Goal: Transaction & Acquisition: Purchase product/service

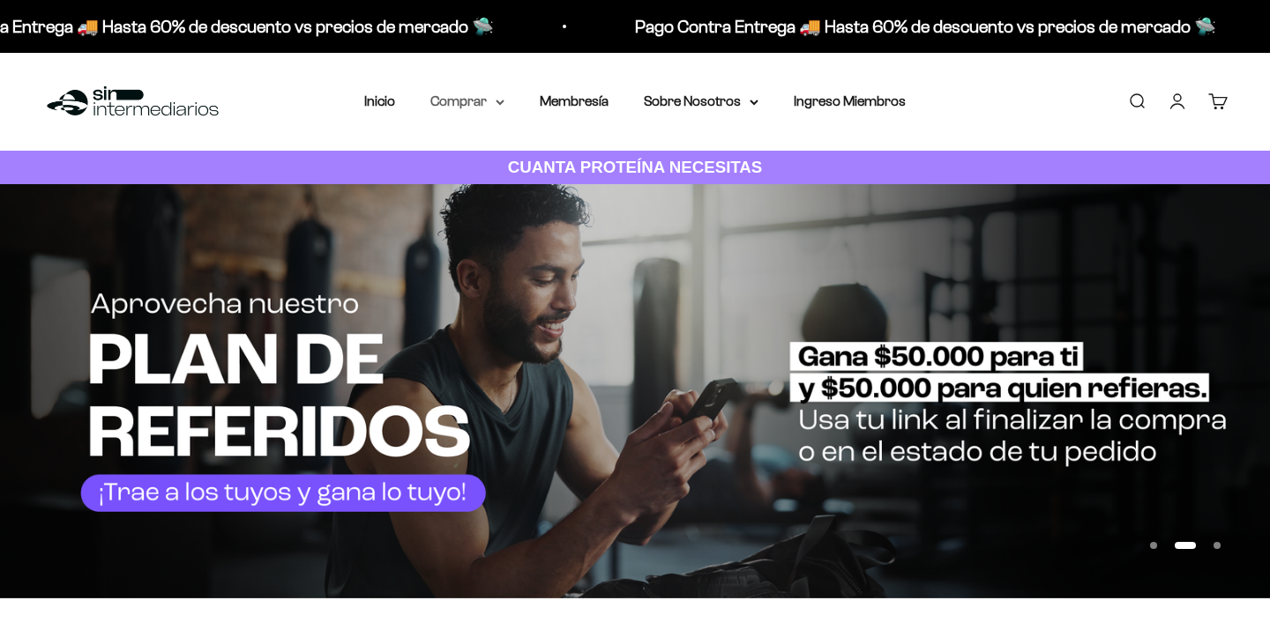
click at [461, 101] on summary "Comprar" at bounding box center [467, 101] width 74 height 23
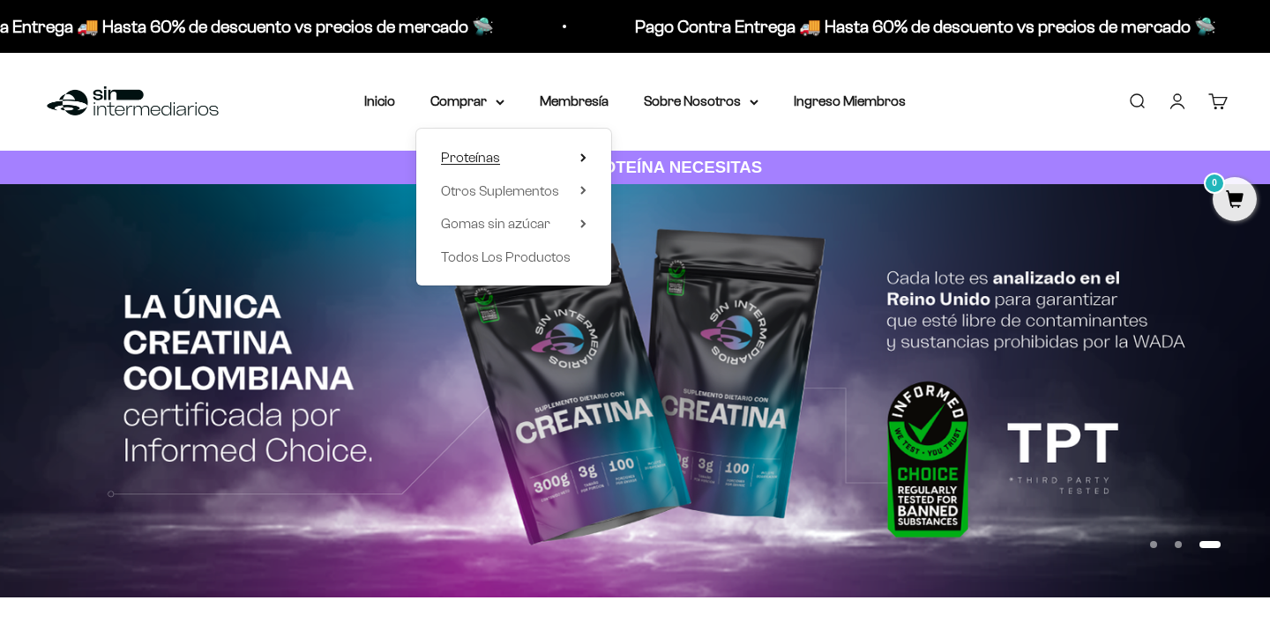
click at [463, 162] on span "Proteínas" at bounding box center [470, 157] width 59 height 15
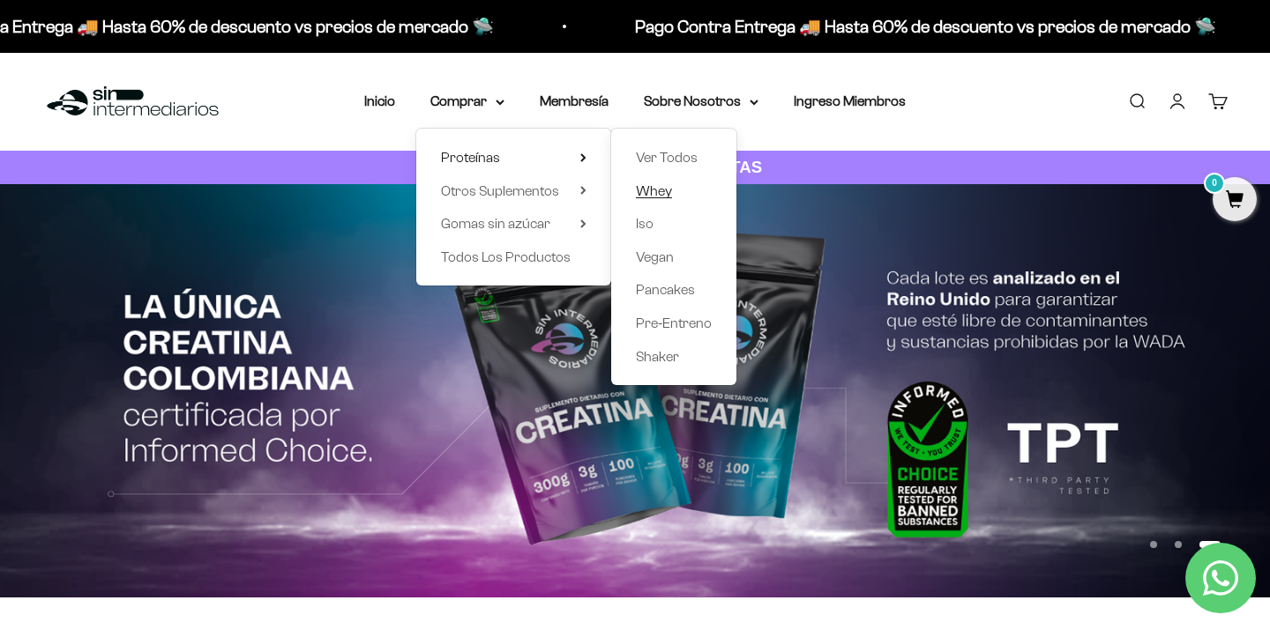
click at [645, 183] on span "Whey" at bounding box center [654, 190] width 36 height 15
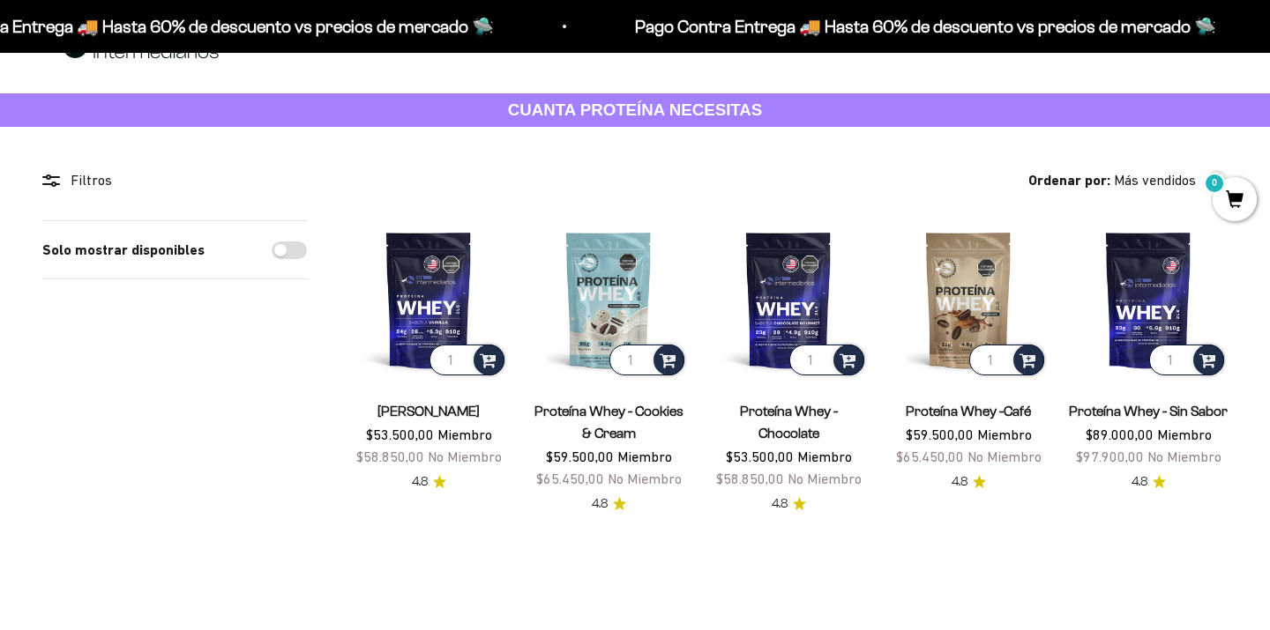
scroll to position [58, 0]
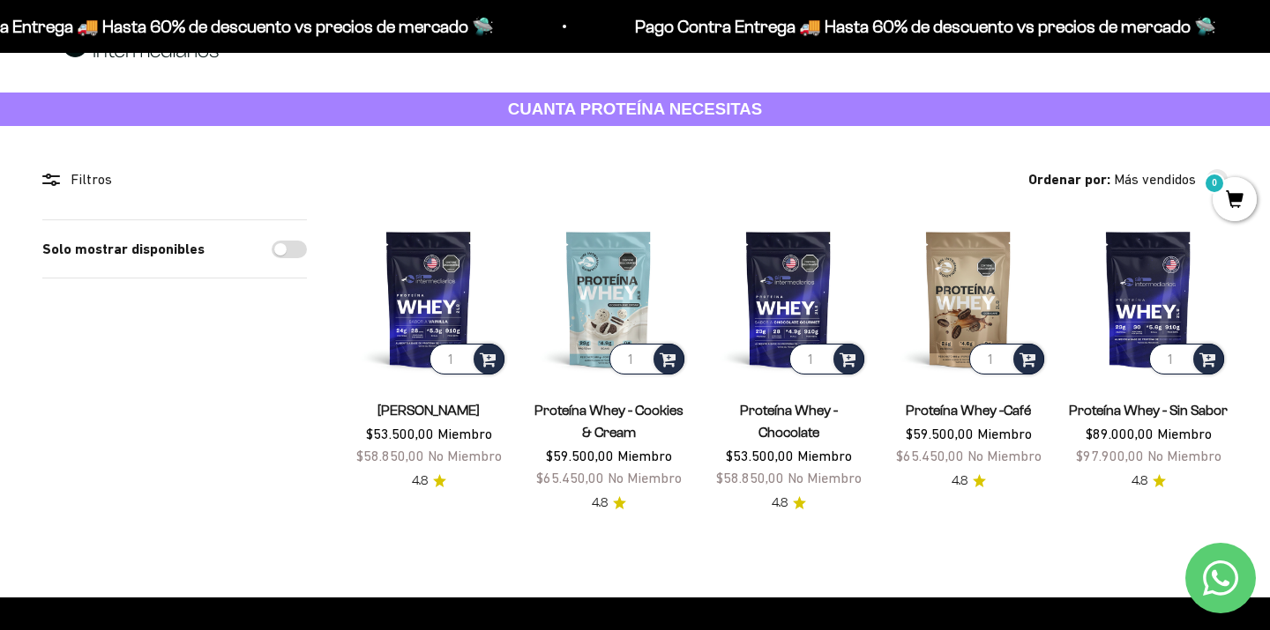
click at [949, 410] on link "Proteína Whey -Café" at bounding box center [967, 410] width 125 height 15
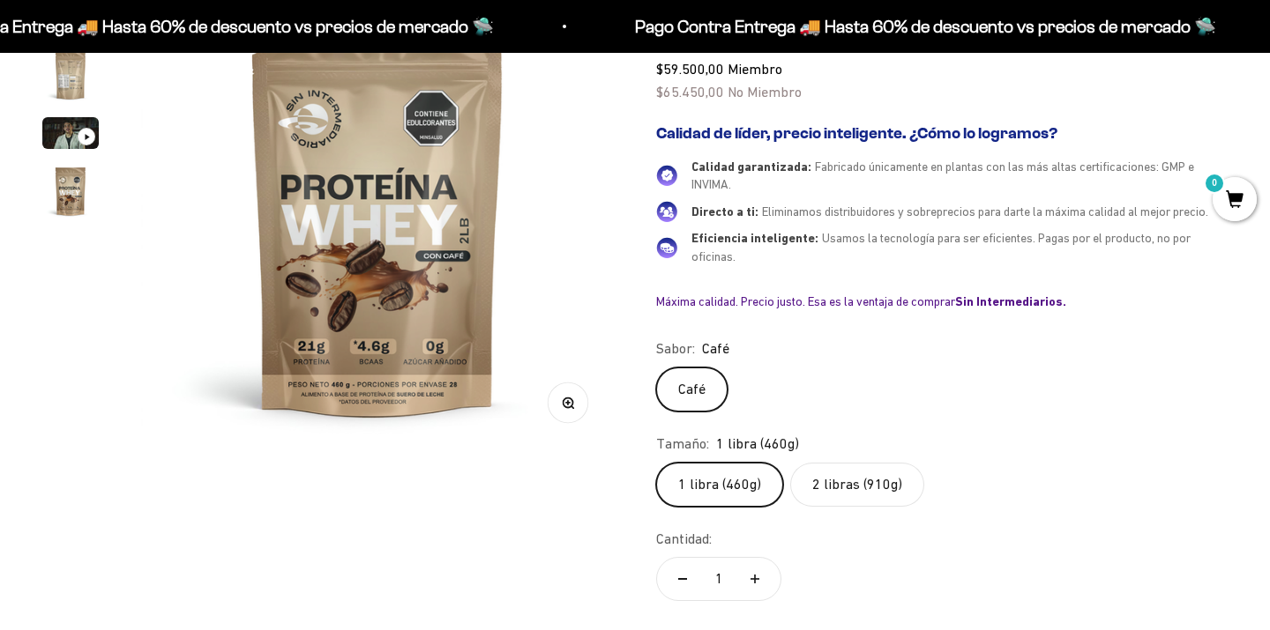
scroll to position [253, 0]
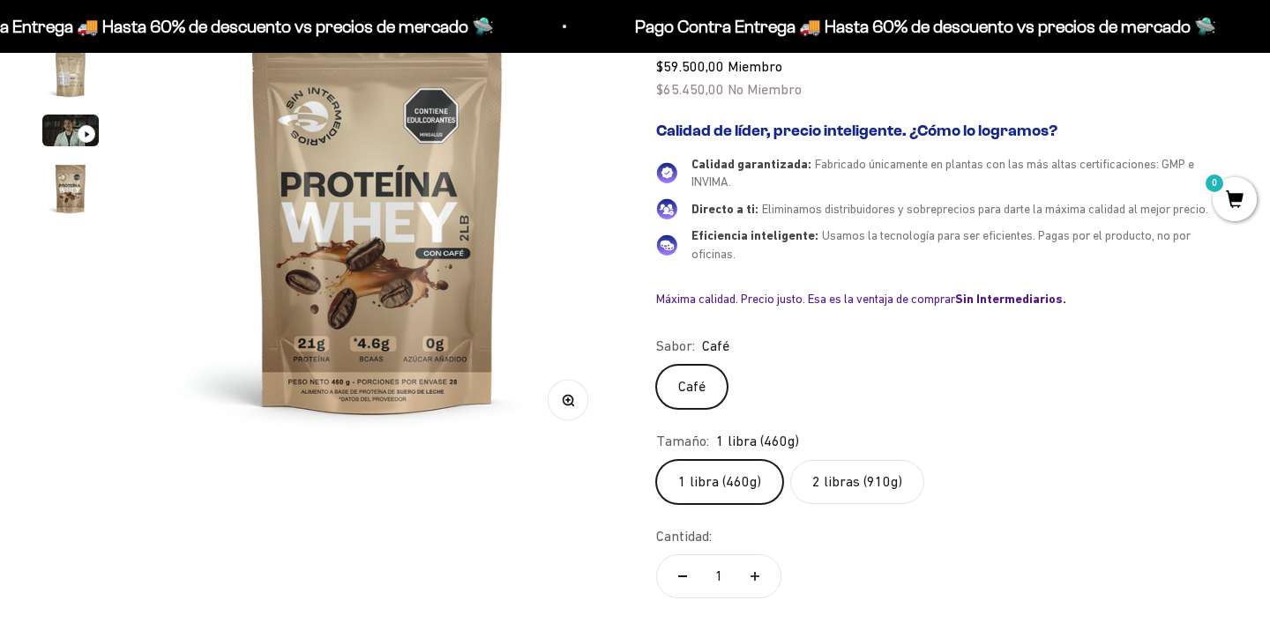
click at [872, 466] on label "2 libras (910g)" at bounding box center [857, 482] width 134 height 44
click at [656, 460] on input "2 libras (910g)" at bounding box center [655, 459] width 1 height 1
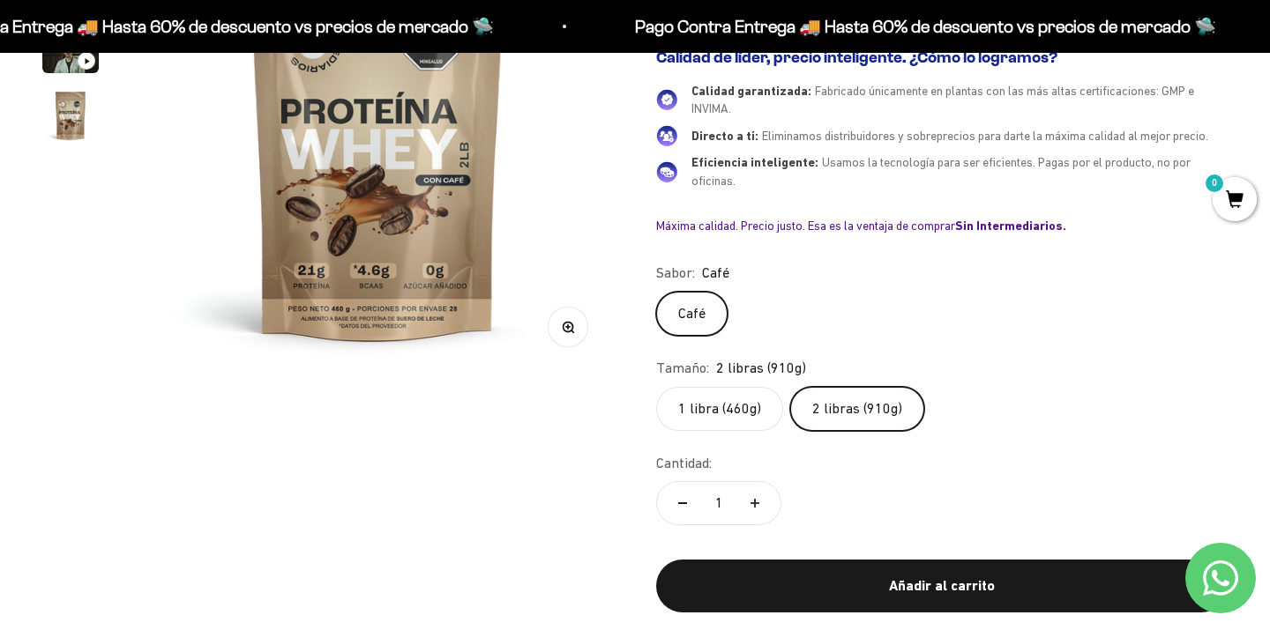
scroll to position [327, 0]
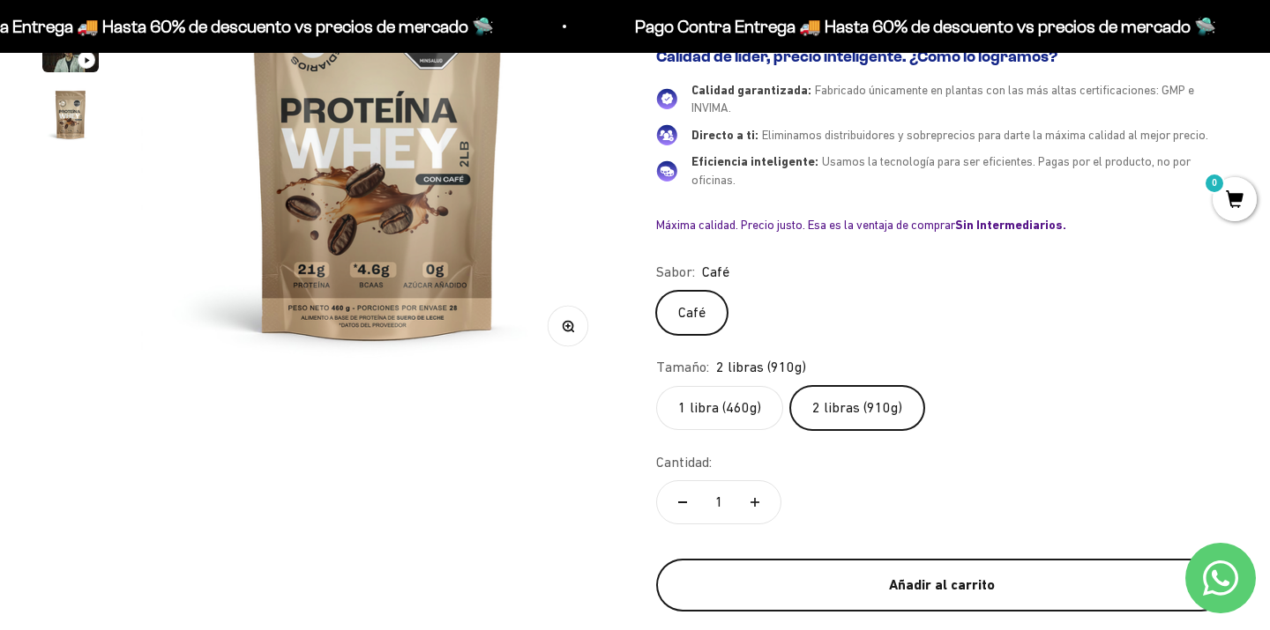
click at [942, 574] on div "Añadir al carrito" at bounding box center [941, 585] width 501 height 23
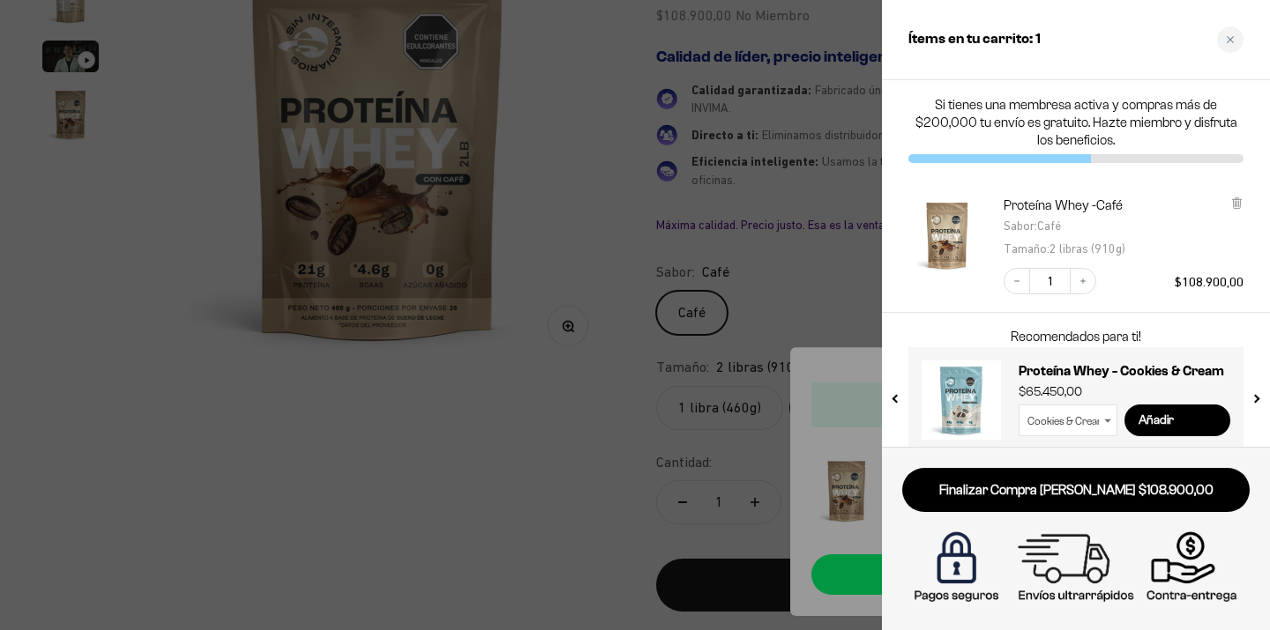
click at [827, 244] on div at bounding box center [635, 315] width 1270 height 630
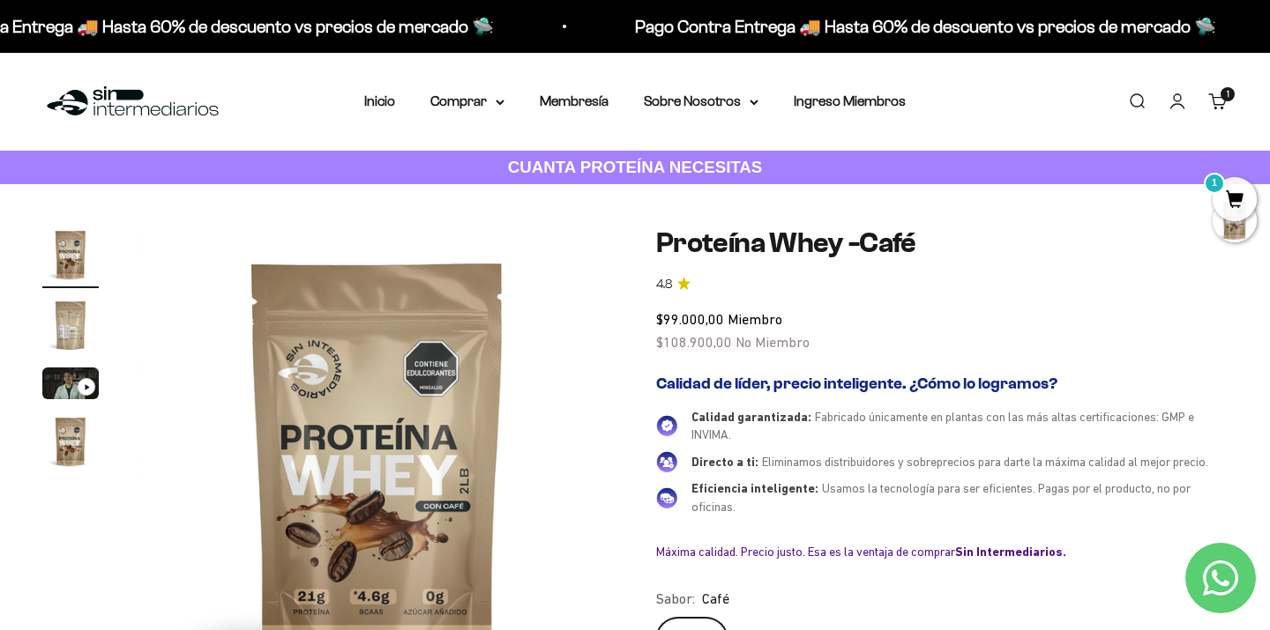
scroll to position [0, 0]
click at [460, 97] on summary "Comprar" at bounding box center [467, 101] width 74 height 23
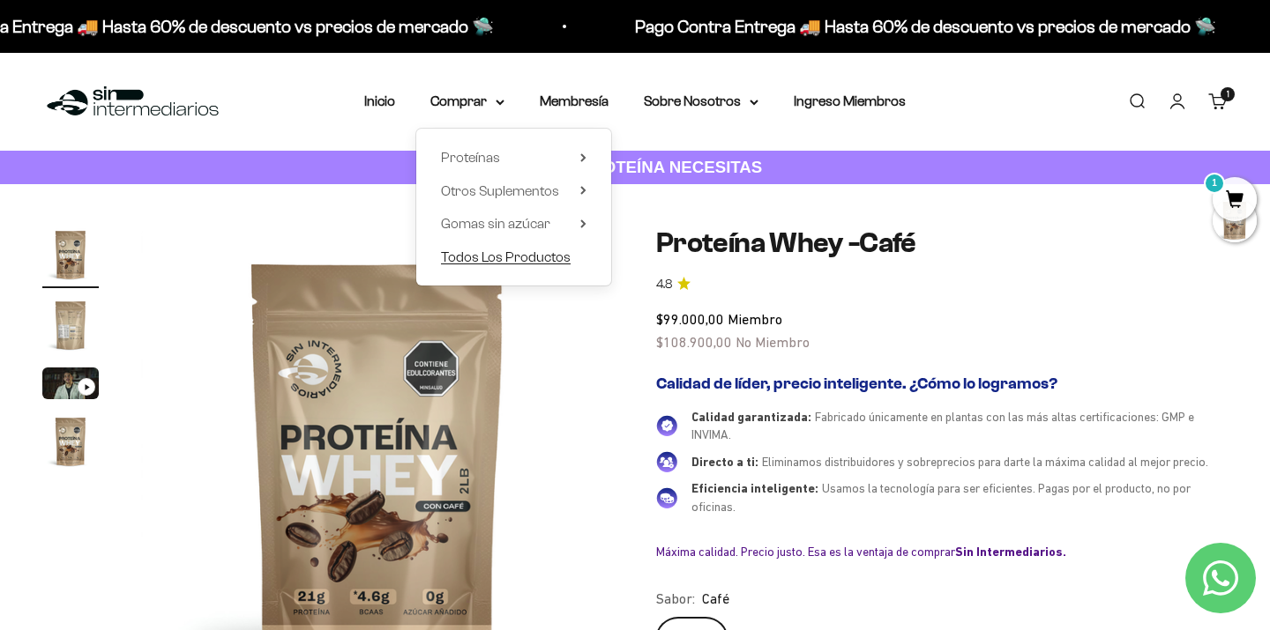
click at [514, 254] on span "Todos Los Productos" at bounding box center [506, 256] width 130 height 15
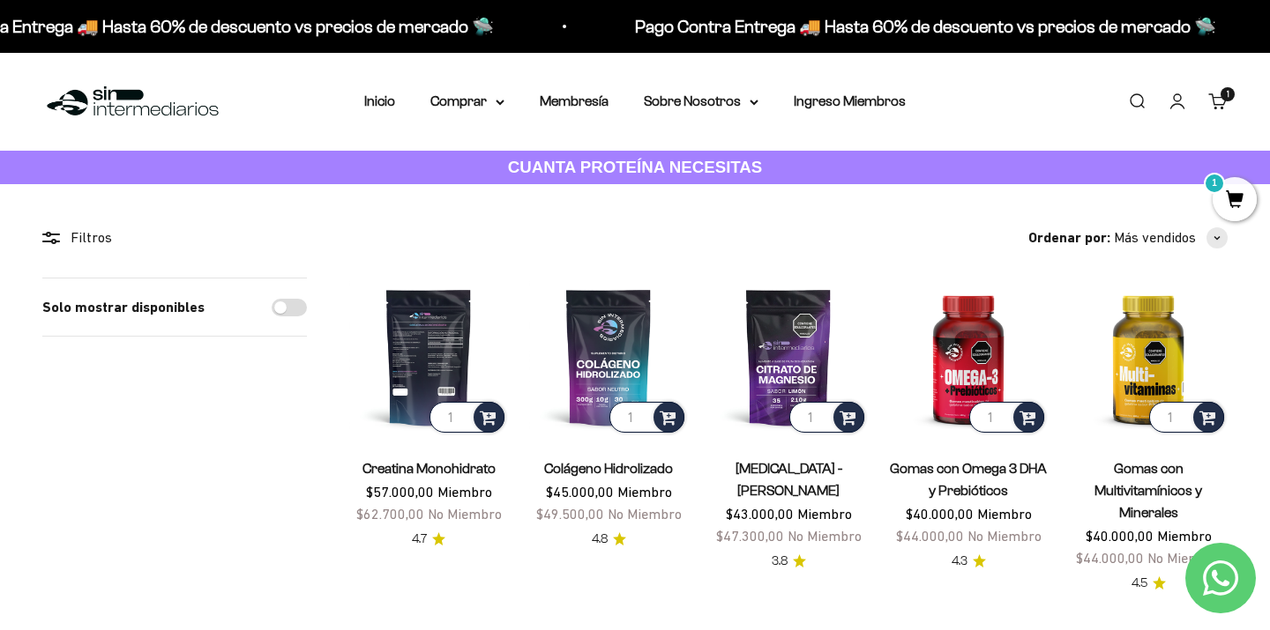
click at [462, 364] on img at bounding box center [428, 357] width 159 height 159
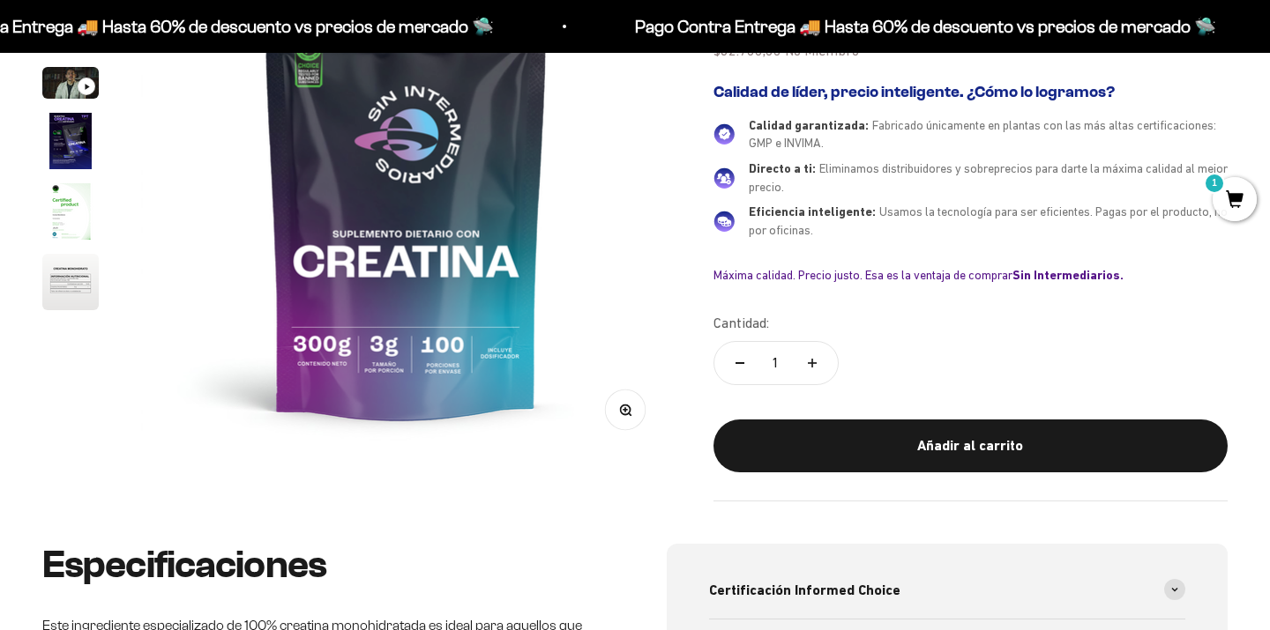
scroll to position [419, 0]
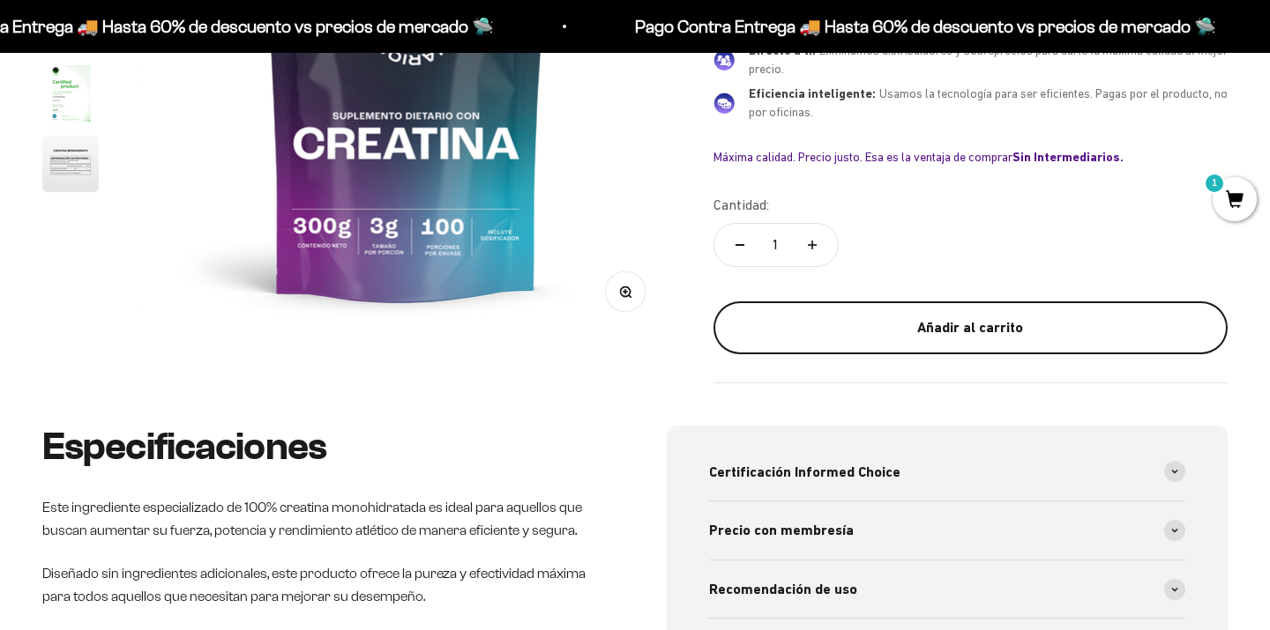
click at [890, 302] on button "Añadir al carrito" at bounding box center [970, 328] width 514 height 53
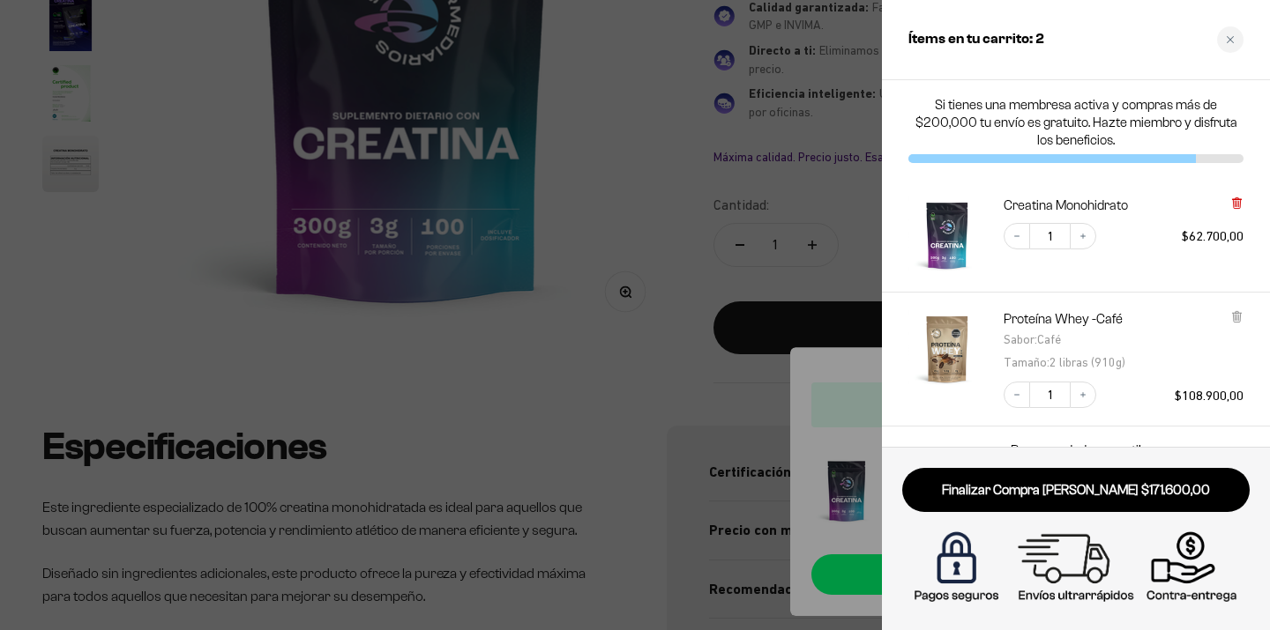
click at [1233, 208] on icon at bounding box center [1235, 203] width 7 height 9
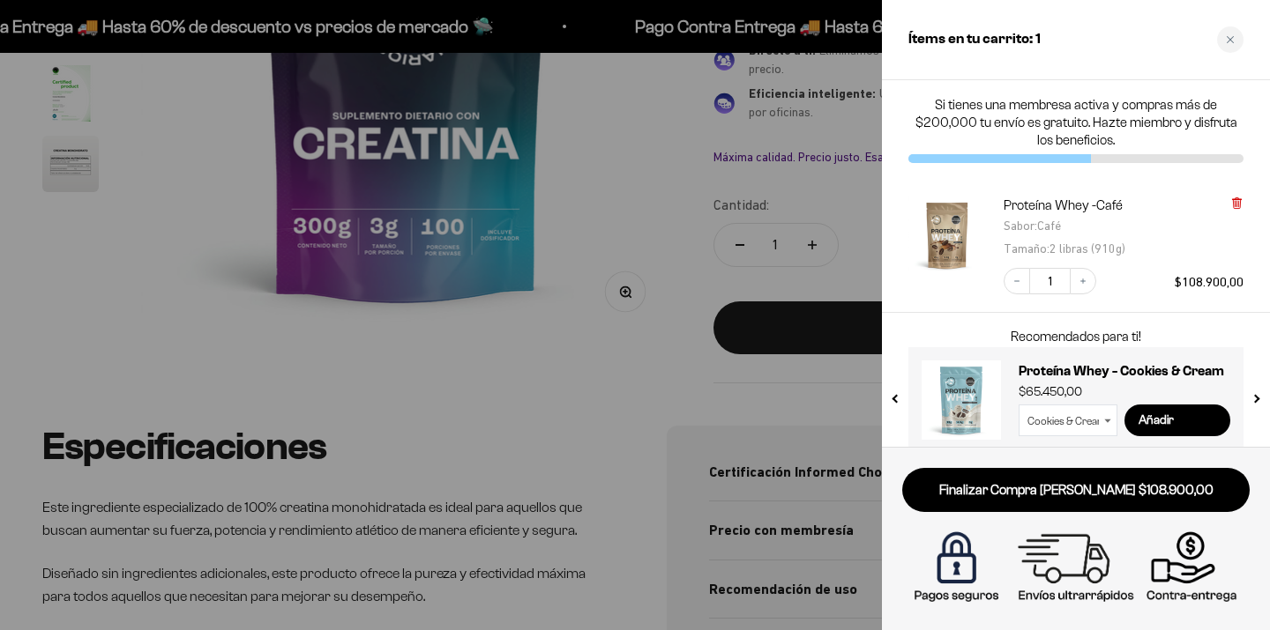
click at [1234, 205] on icon at bounding box center [1235, 203] width 7 height 9
click at [668, 412] on div at bounding box center [635, 315] width 1270 height 630
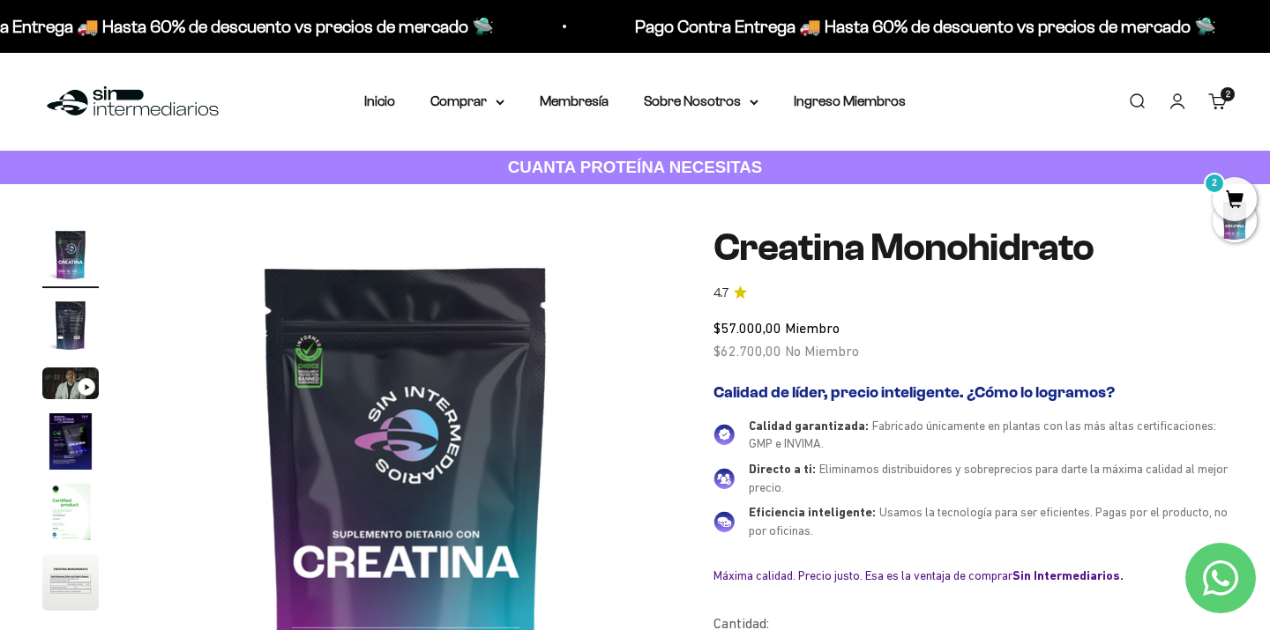
scroll to position [0, 0]
click at [1183, 96] on link "Iniciar sesión" at bounding box center [1176, 101] width 19 height 19
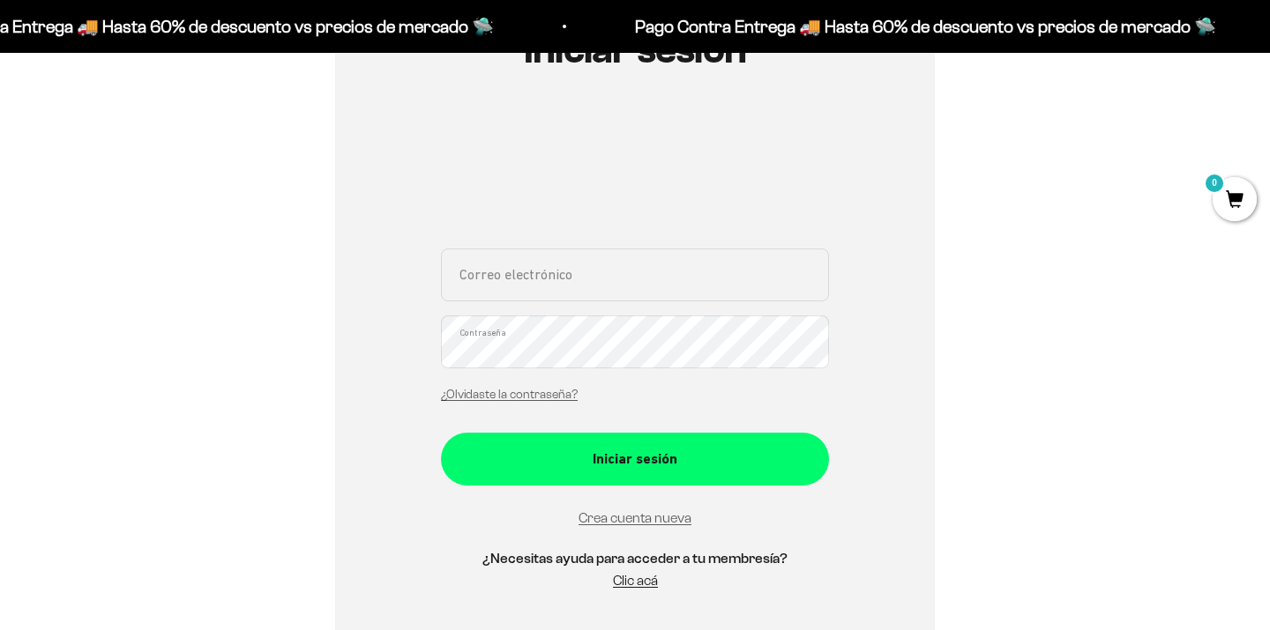
scroll to position [252, 0]
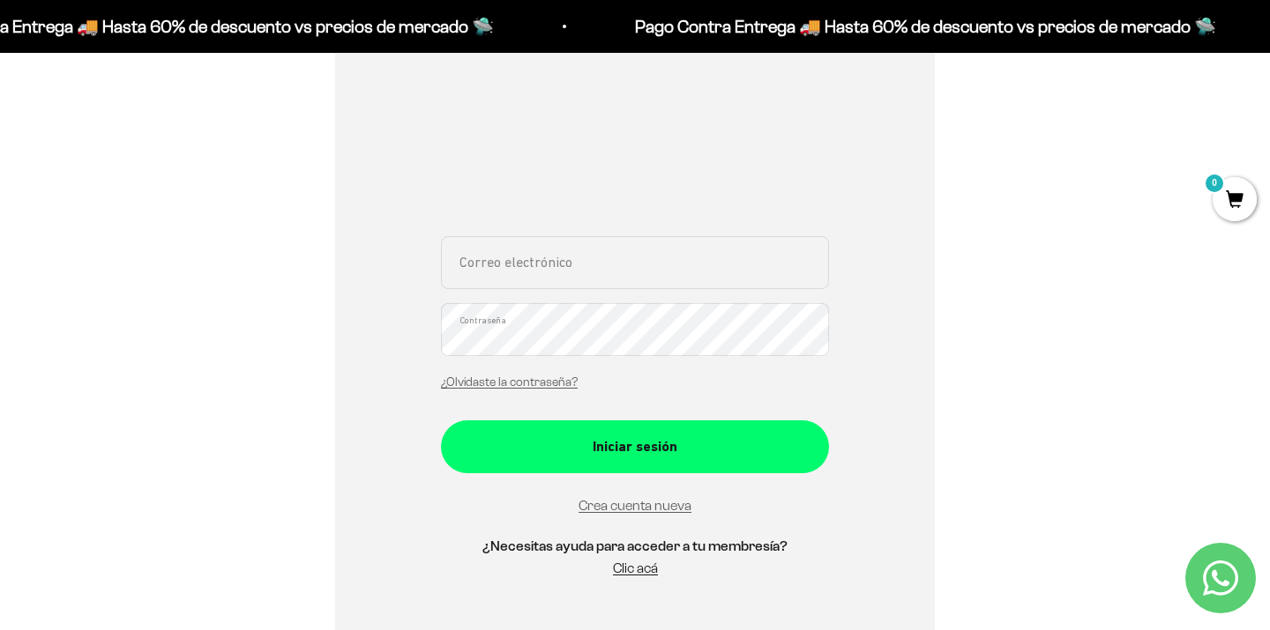
type input "jcmartmol@gmail.com"
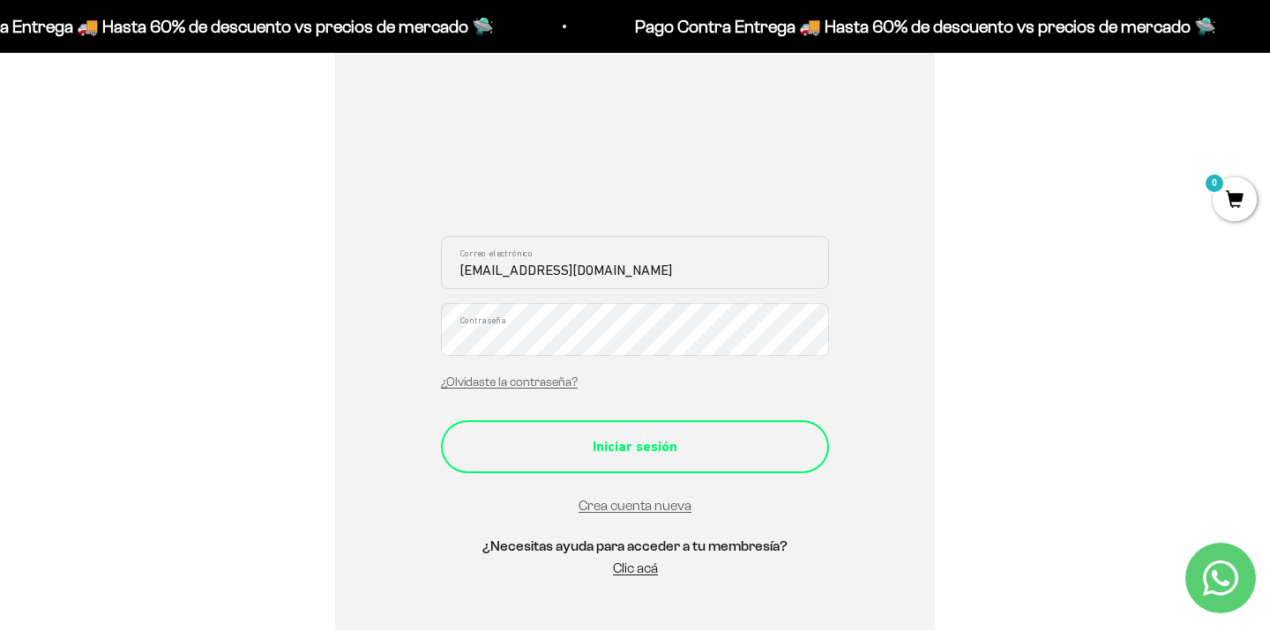
click at [626, 445] on div "Iniciar sesión" at bounding box center [634, 447] width 317 height 23
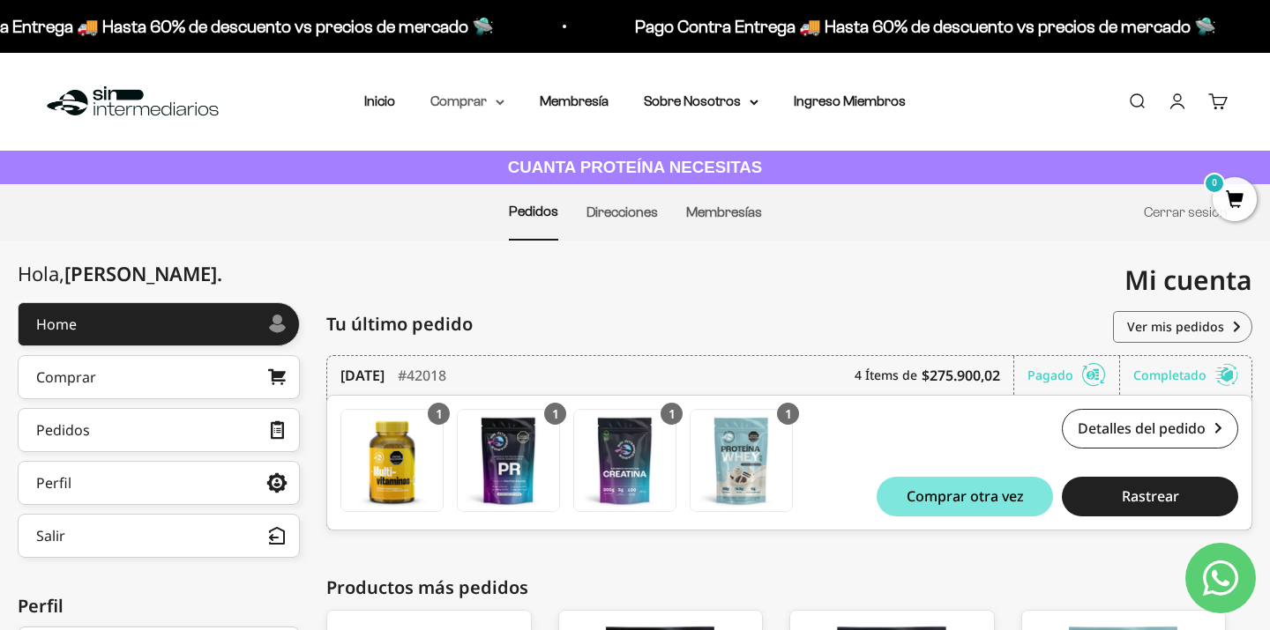
click at [467, 102] on summary "Comprar" at bounding box center [467, 101] width 74 height 23
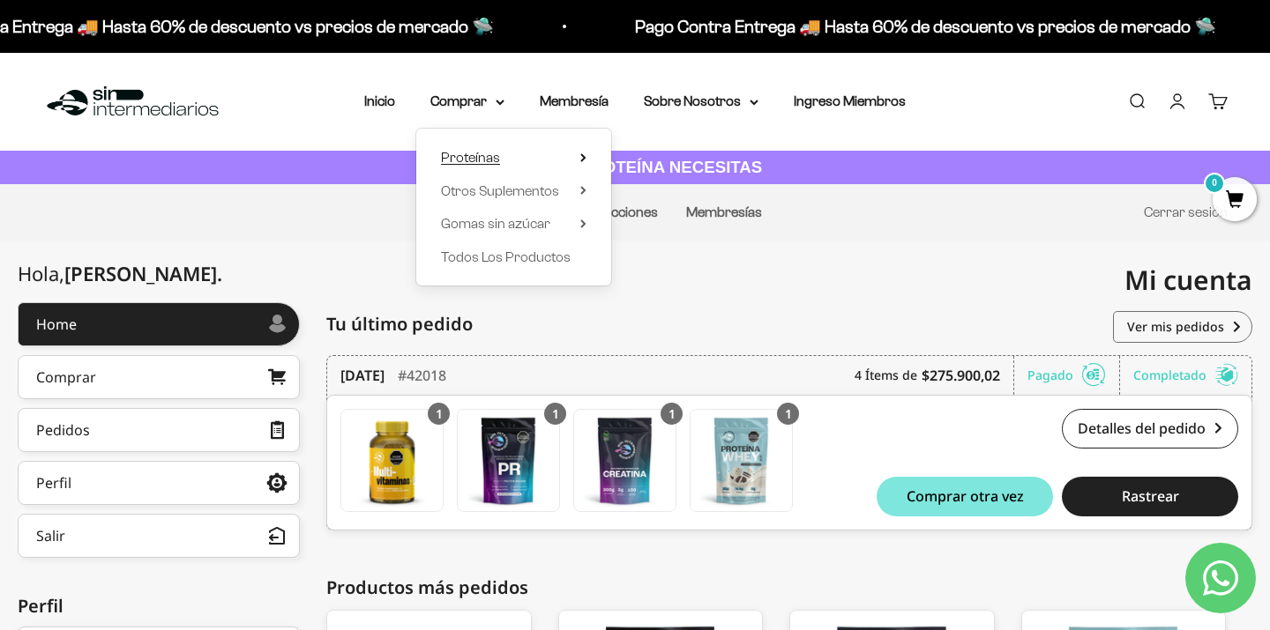
click at [469, 164] on span "Proteínas" at bounding box center [470, 157] width 59 height 15
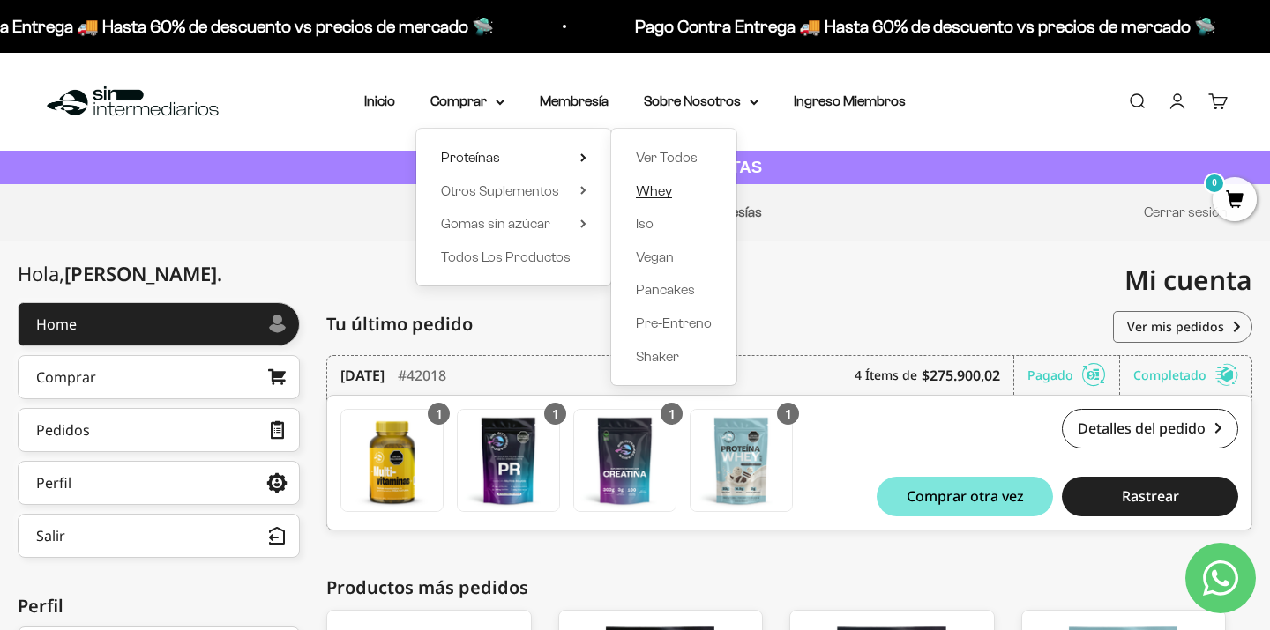
click at [656, 190] on span "Whey" at bounding box center [654, 190] width 36 height 15
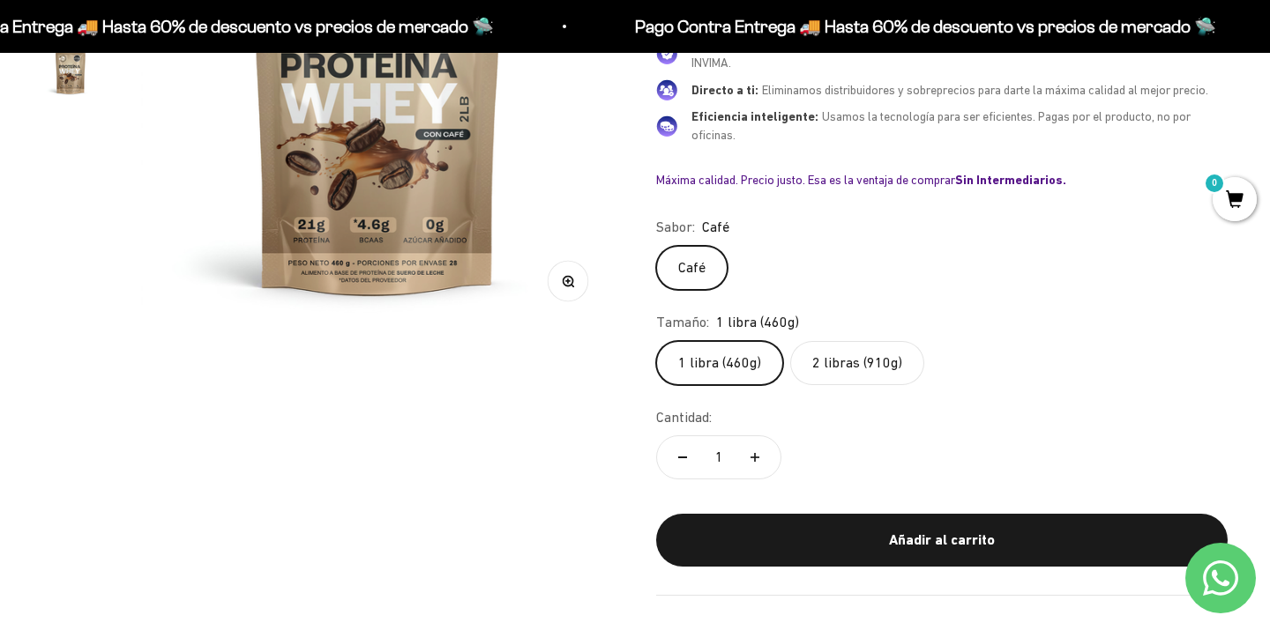
scroll to position [385, 0]
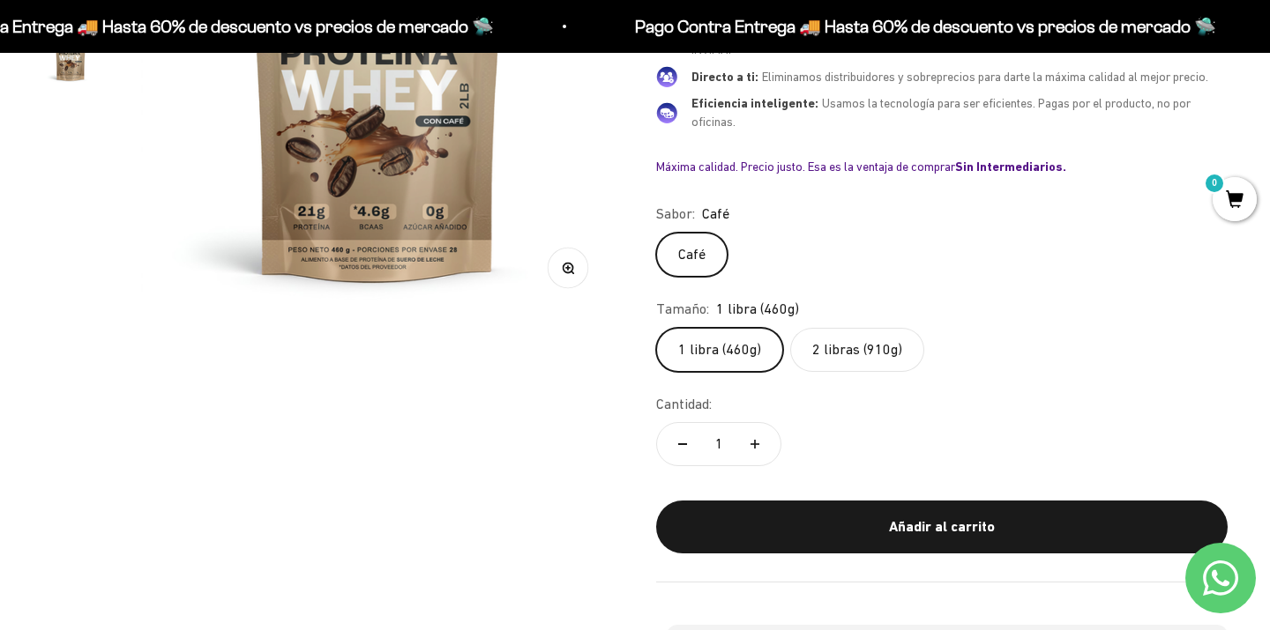
click at [843, 348] on label "2 libras (910g)" at bounding box center [857, 350] width 134 height 44
click at [656, 328] on input "2 libras (910g)" at bounding box center [655, 327] width 1 height 1
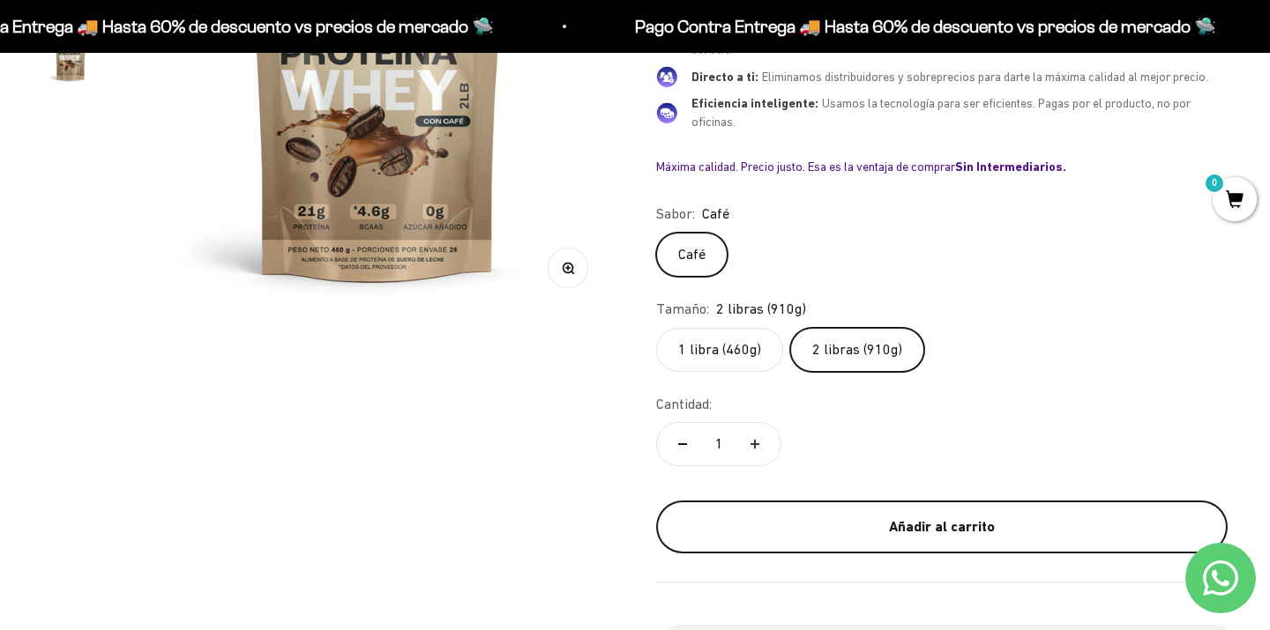
click at [896, 516] on div "Añadir al carrito" at bounding box center [941, 527] width 501 height 23
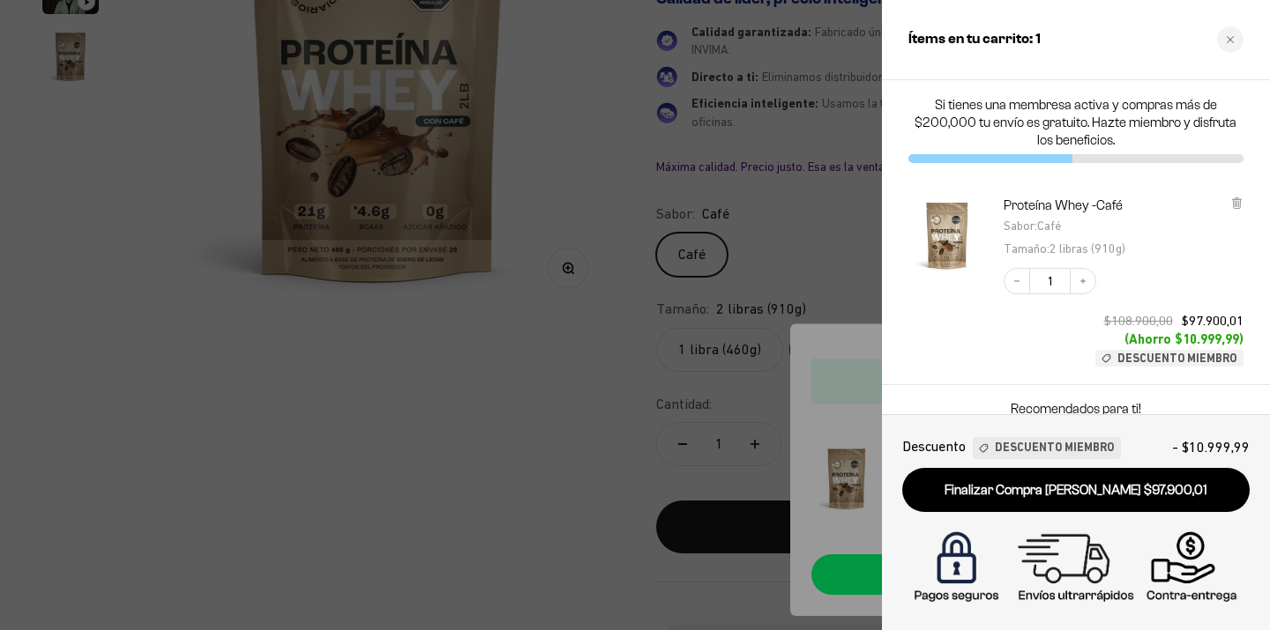
click at [833, 156] on div at bounding box center [635, 315] width 1270 height 630
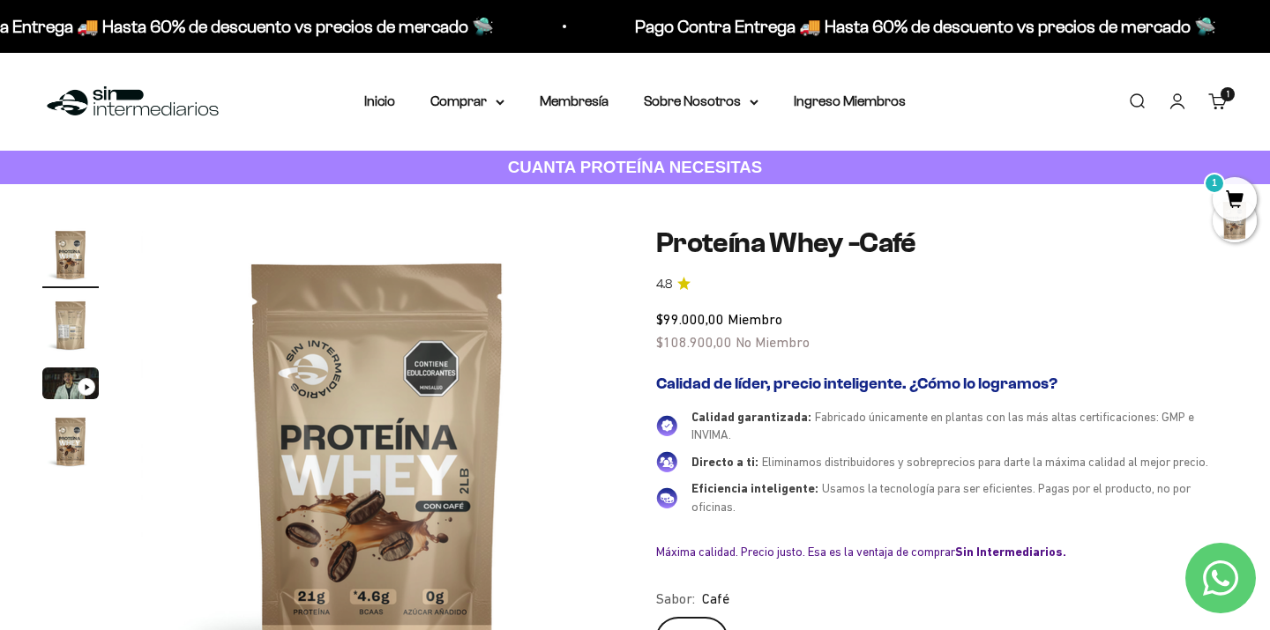
scroll to position [-2, 0]
click at [745, 160] on strong "CUANTA PROTEÍNA NECESITAS" at bounding box center [635, 167] width 255 height 19
click at [475, 106] on summary "Comprar" at bounding box center [467, 101] width 74 height 23
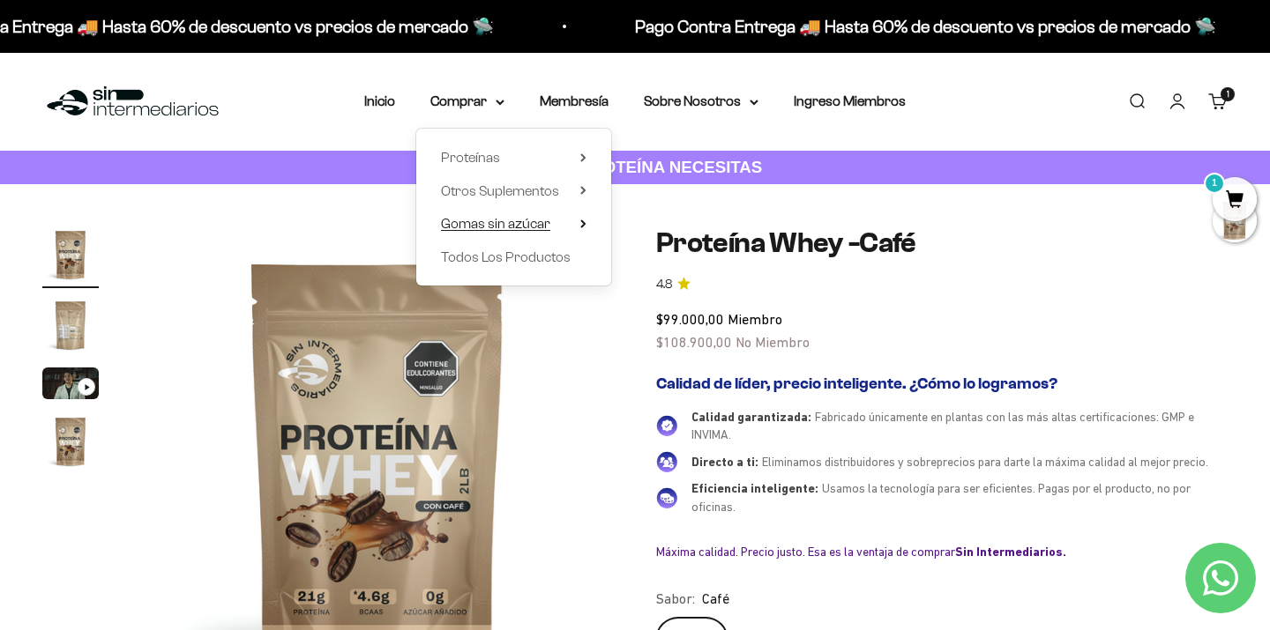
drag, startPoint x: 480, startPoint y: 158, endPoint x: 511, endPoint y: 217, distance: 66.6
click at [0, 0] on ul "Proteínas Ver Todos Whey Iso Vegan Pancakes Pre-Entreno Shaker" at bounding box center [0, 0] width 0 height 0
click at [524, 177] on div "Proteínas Ver Todos Whey Iso Vegan Shaker" at bounding box center [513, 207] width 195 height 157
click at [529, 183] on span "Otros Suplementos" at bounding box center [500, 190] width 118 height 15
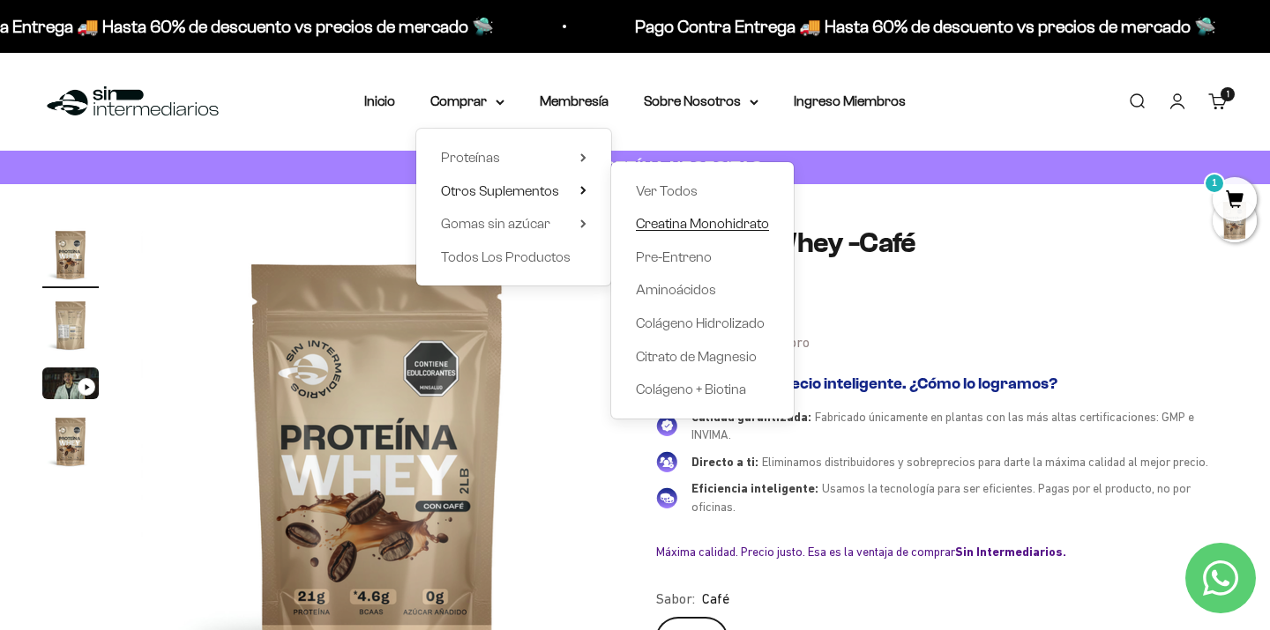
click at [671, 219] on span "Creatina Monohidrato" at bounding box center [702, 223] width 133 height 15
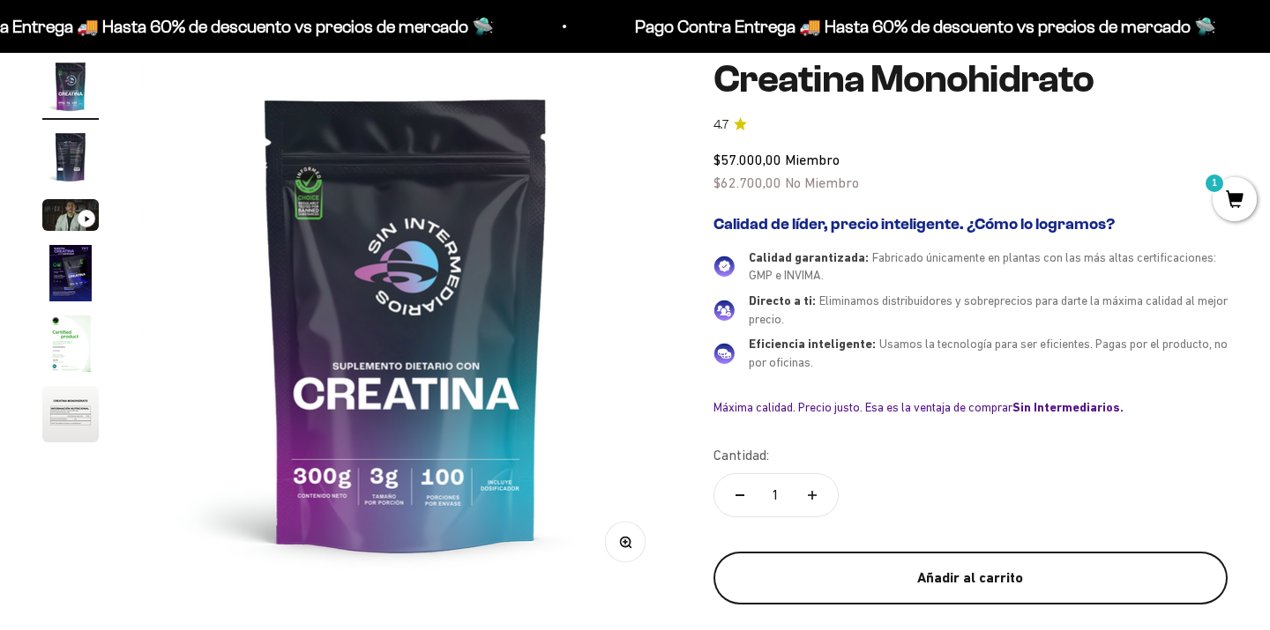
click at [912, 567] on div "Añadir al carrito" at bounding box center [969, 578] width 443 height 23
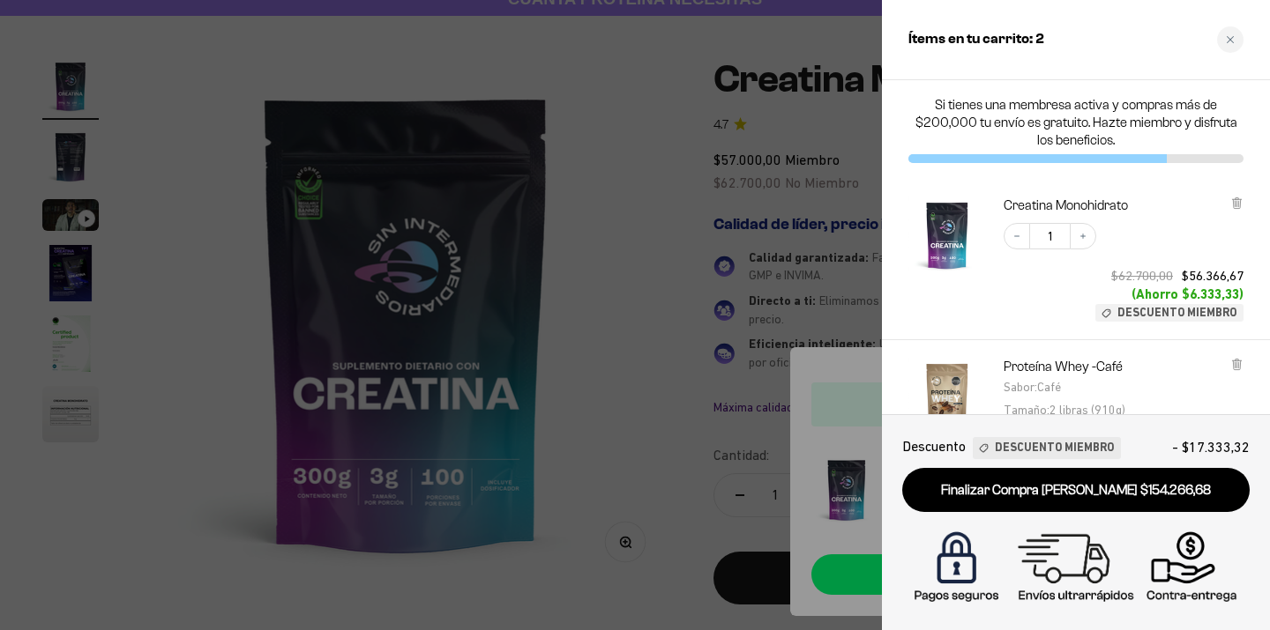
click at [832, 302] on div at bounding box center [635, 315] width 1270 height 630
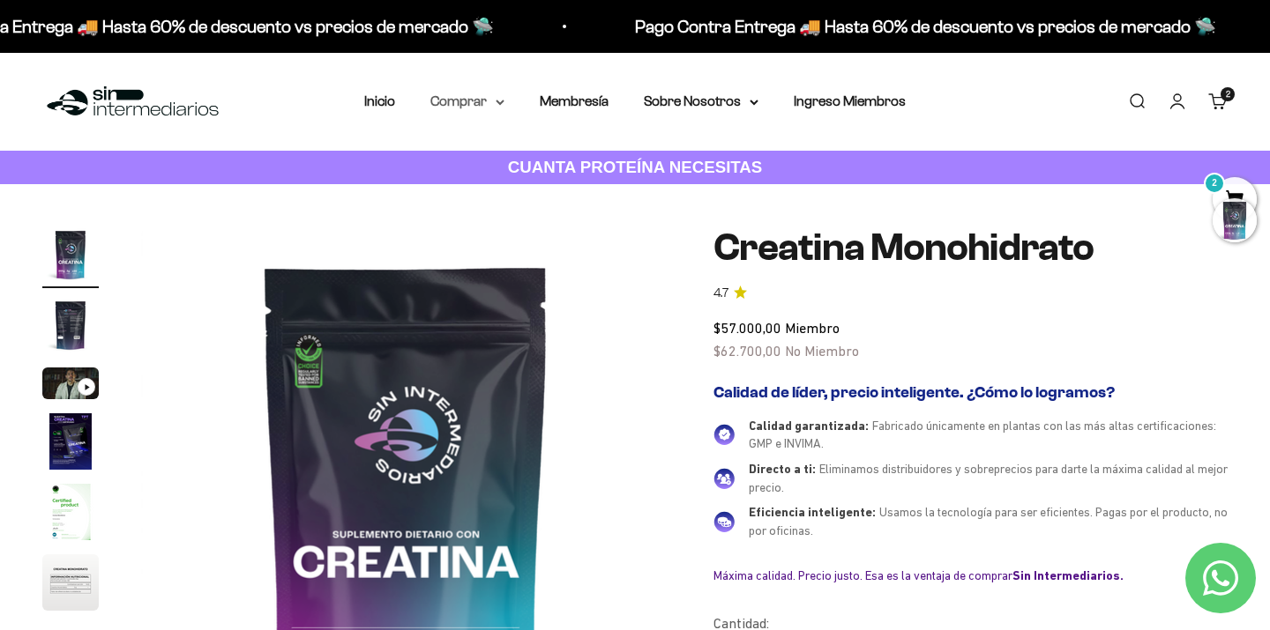
click at [477, 103] on summary "Comprar" at bounding box center [467, 101] width 74 height 23
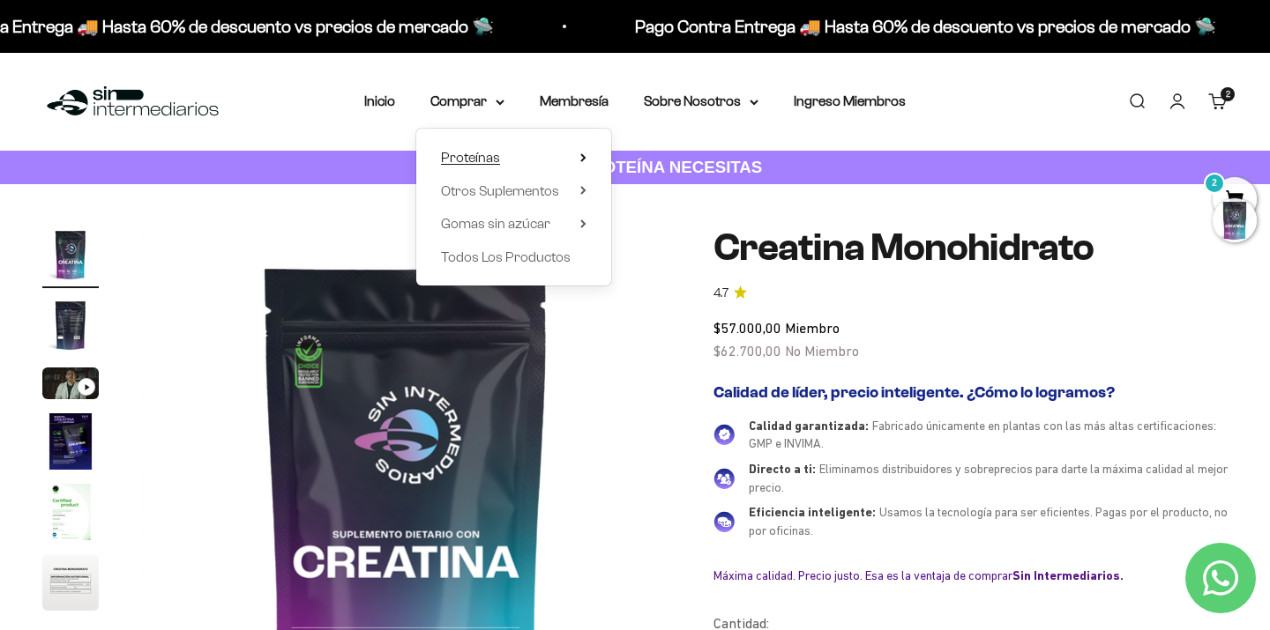
click at [494, 161] on summary "Proteínas" at bounding box center [513, 157] width 145 height 23
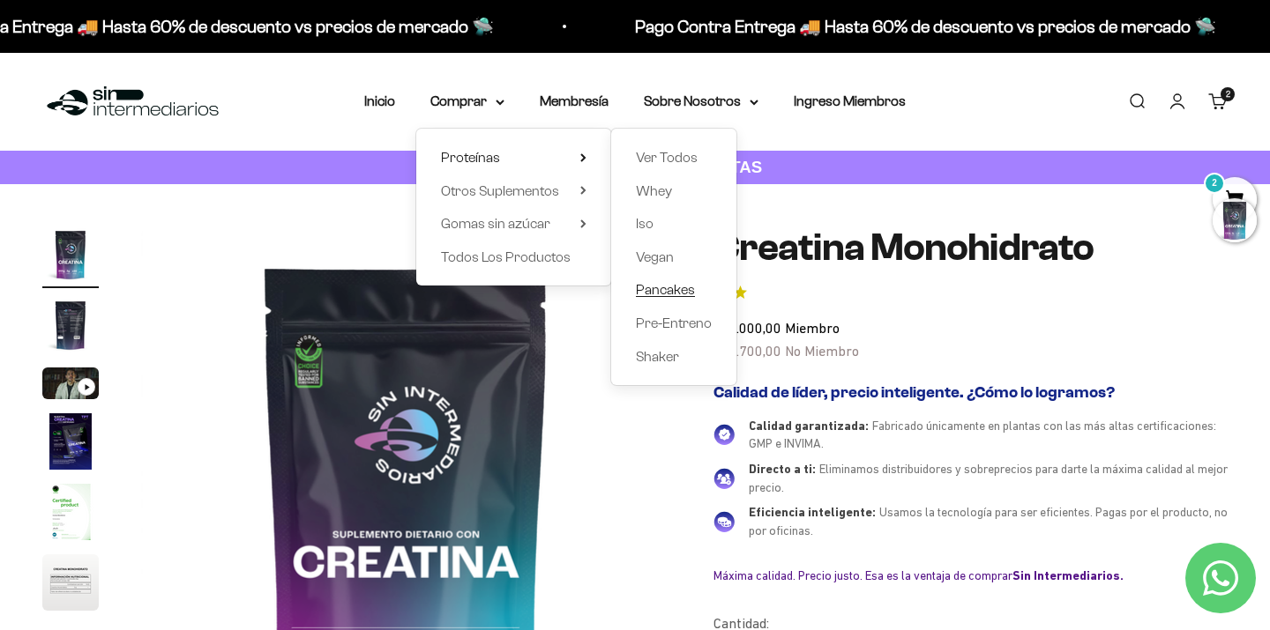
click at [644, 290] on span "Pancakes" at bounding box center [665, 289] width 59 height 15
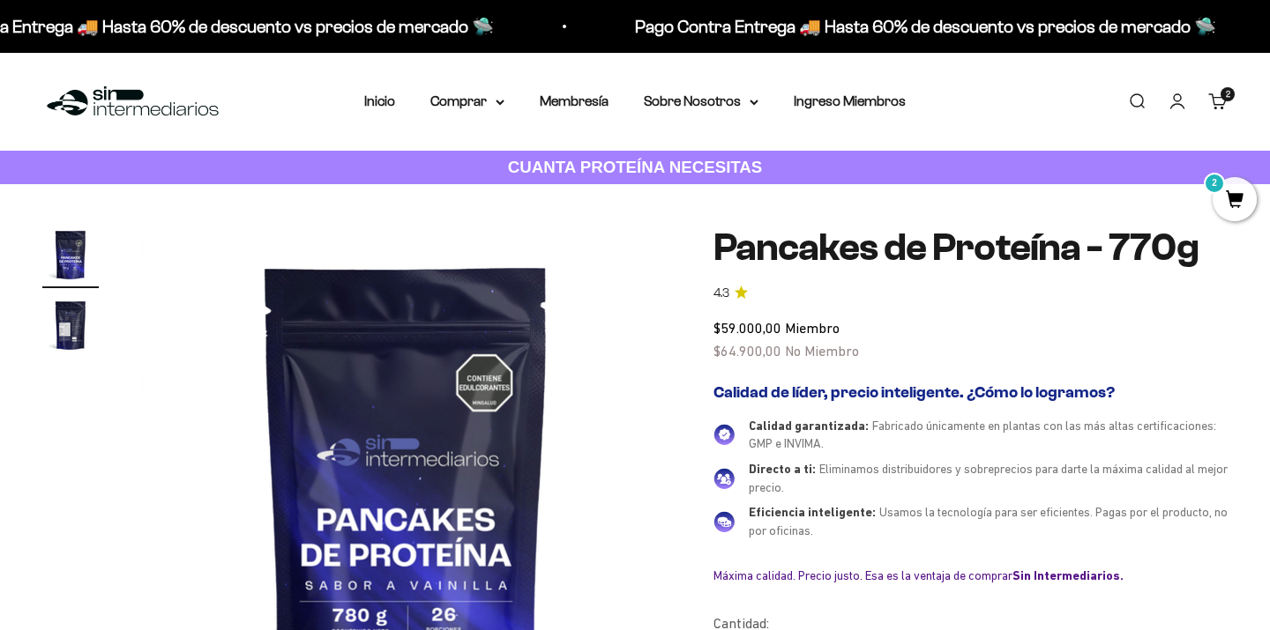
click at [183, 105] on img at bounding box center [132, 102] width 181 height 38
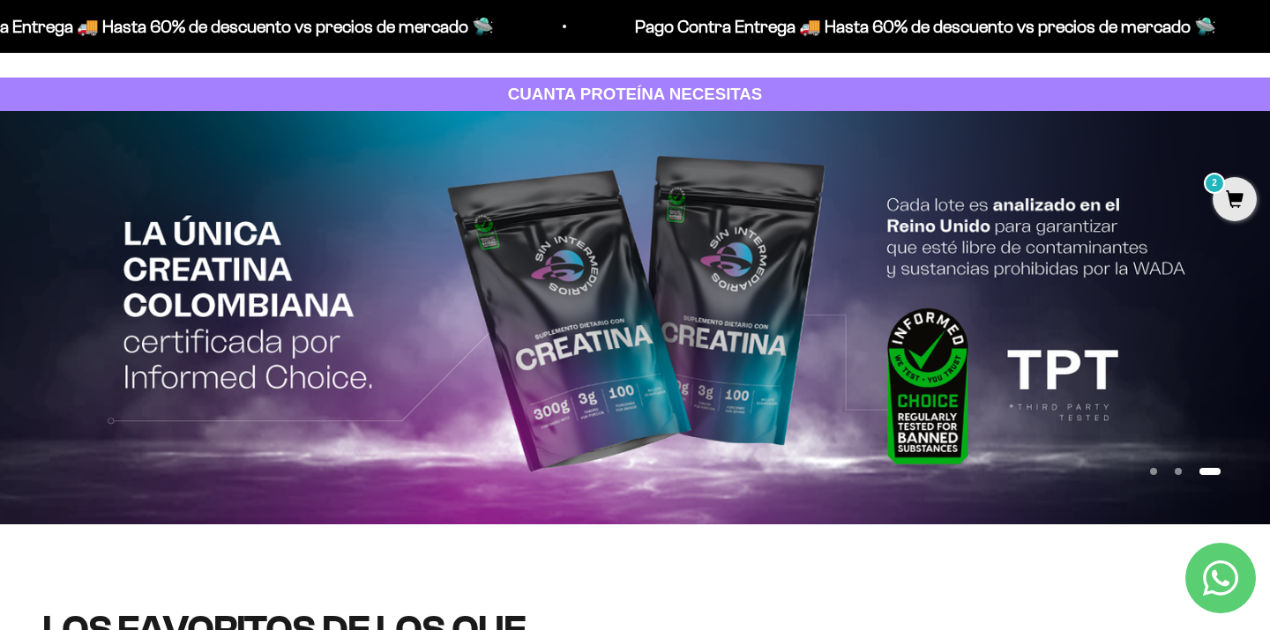
scroll to position [76, 0]
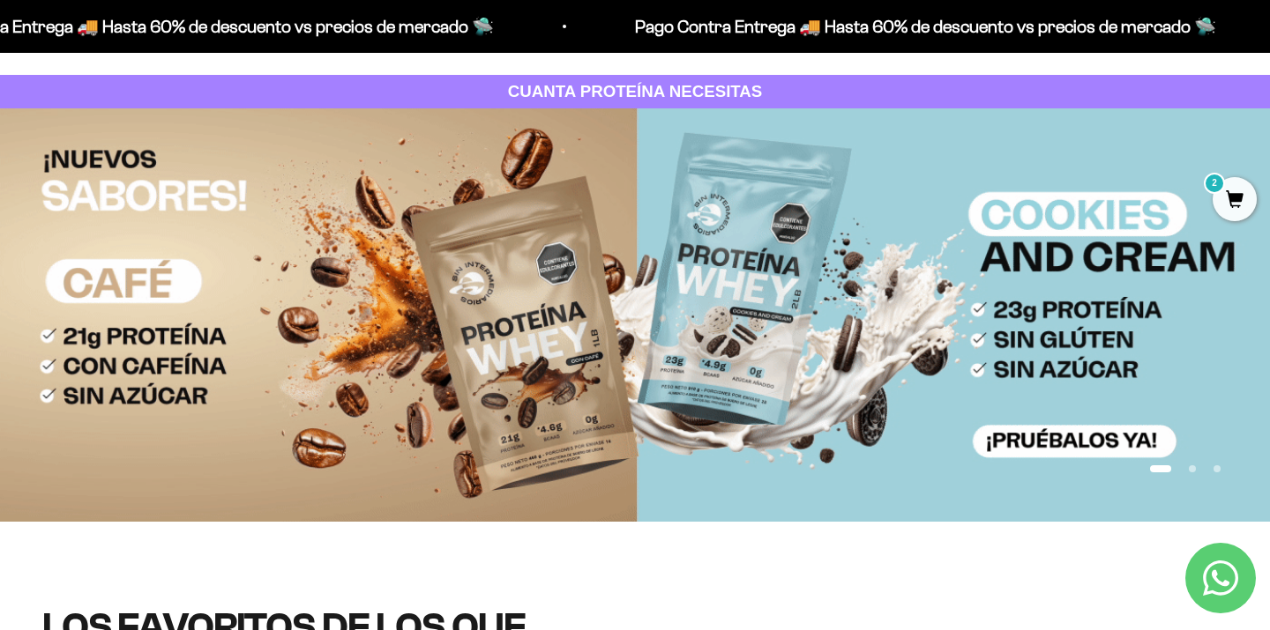
click at [1233, 173] on img at bounding box center [635, 314] width 1270 height 413
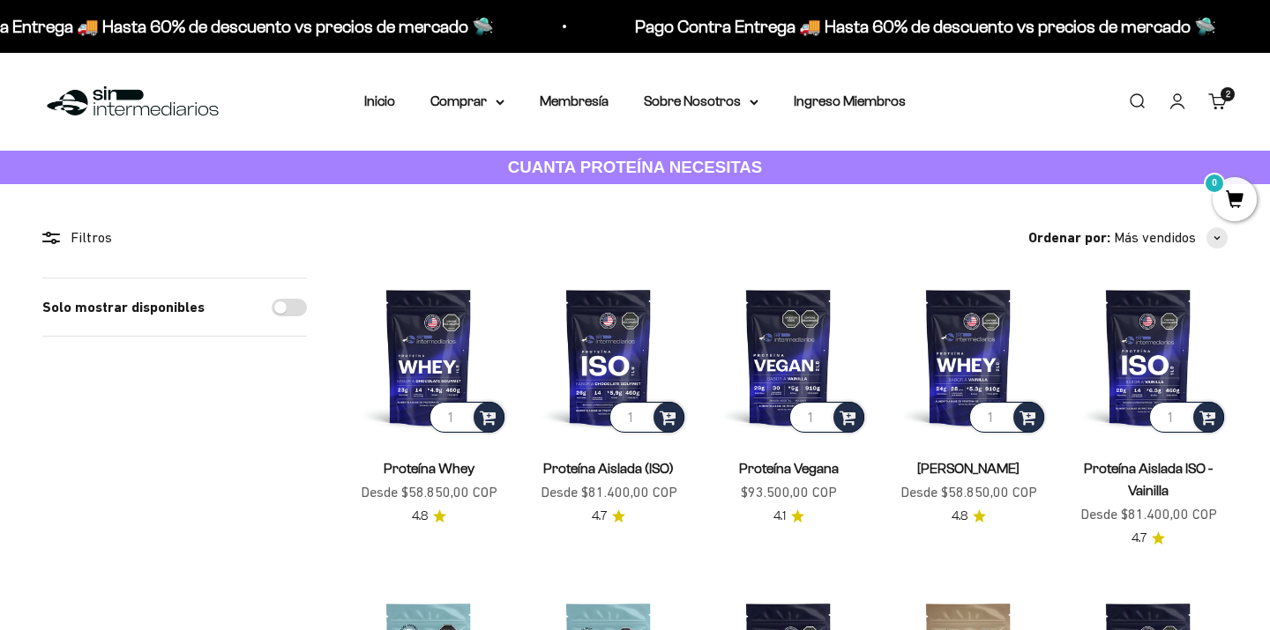
click at [1227, 205] on span "0" at bounding box center [1234, 199] width 44 height 44
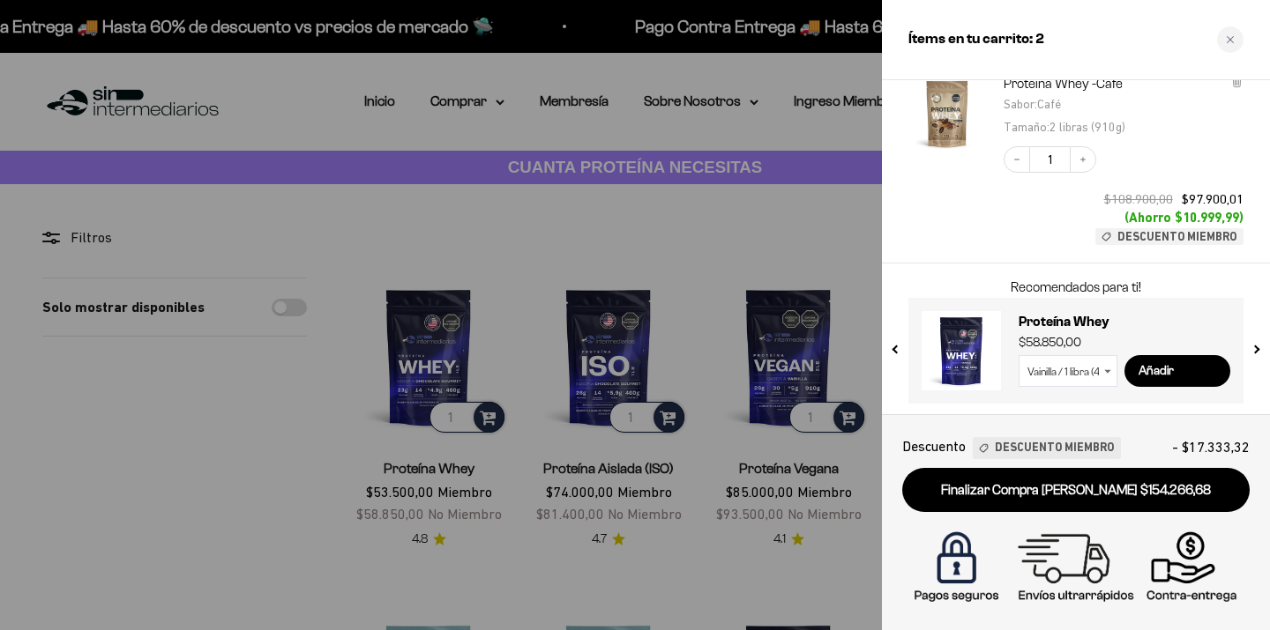
scroll to position [282, 0]
click at [1191, 368] on input "Añadir" at bounding box center [1177, 372] width 106 height 32
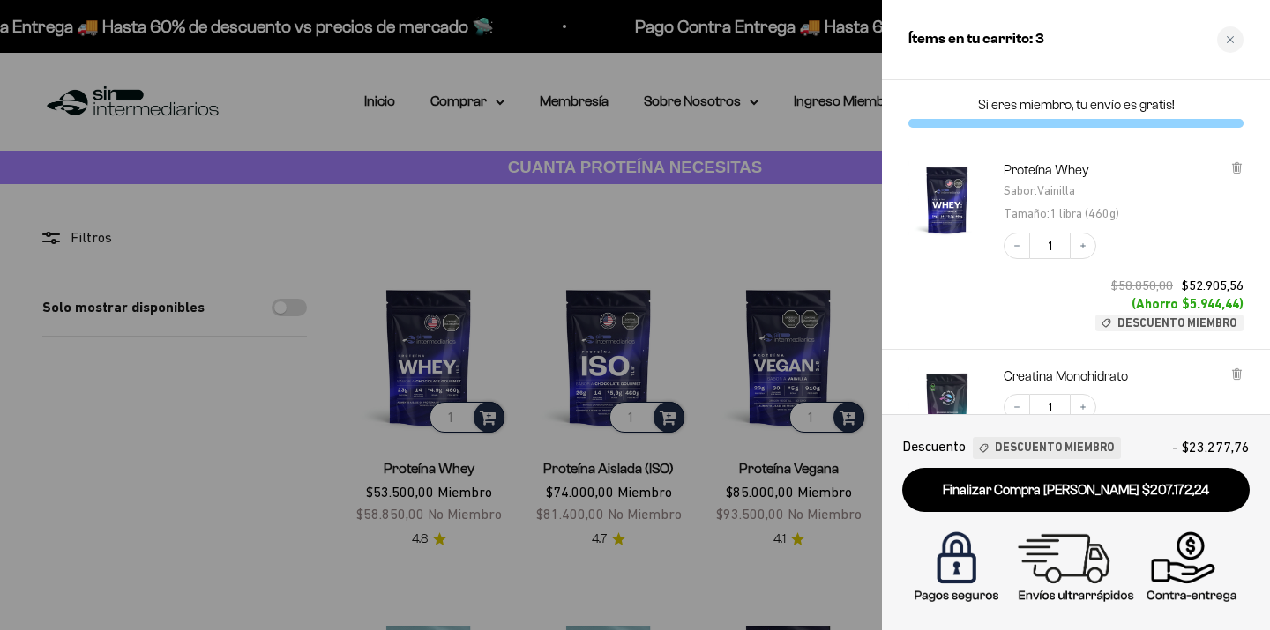
scroll to position [0, 0]
click at [819, 232] on div at bounding box center [635, 315] width 1270 height 630
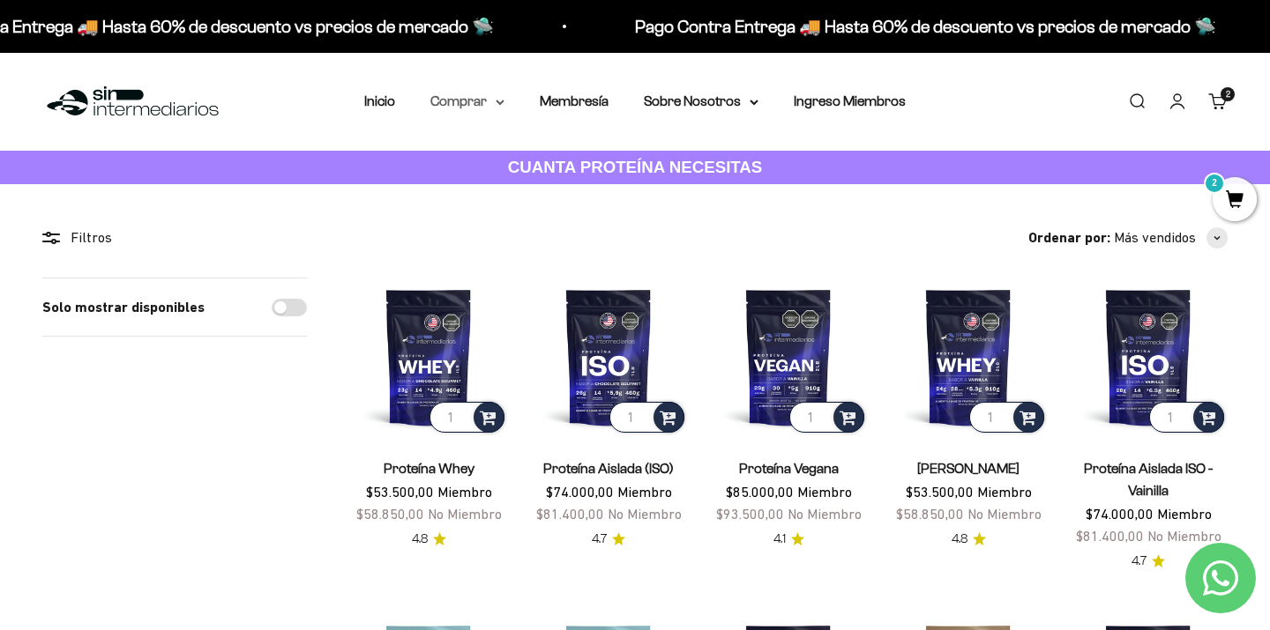
click at [488, 102] on summary "Comprar" at bounding box center [467, 101] width 74 height 23
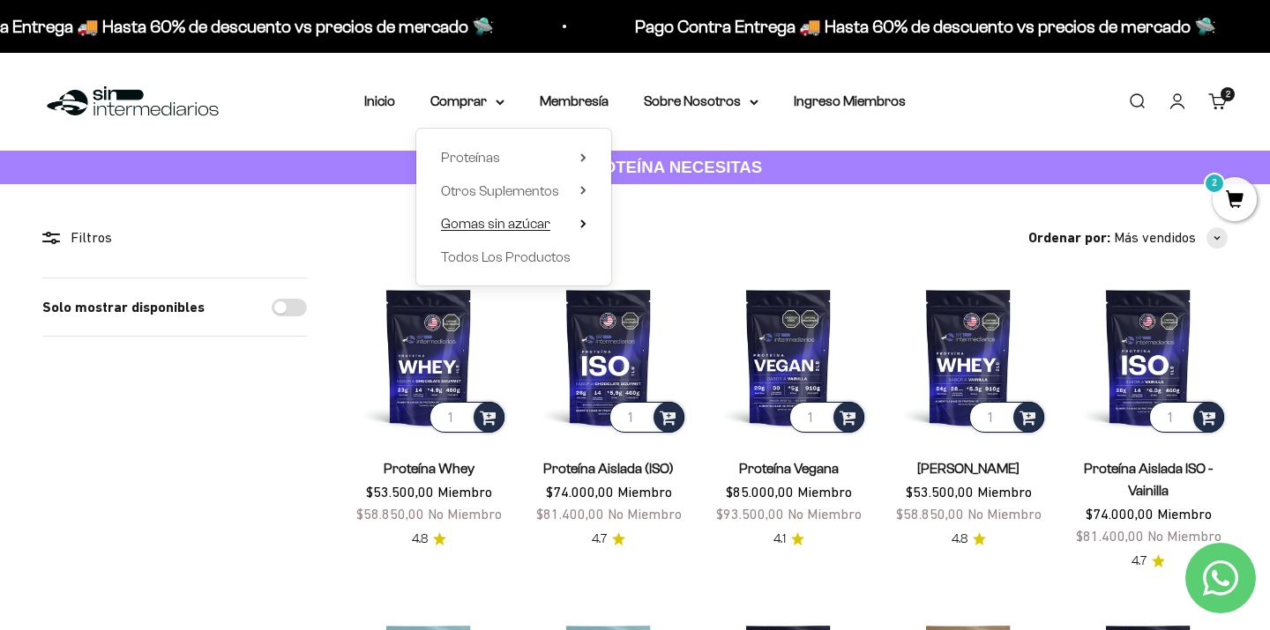
click at [489, 223] on span "Gomas sin azúcar" at bounding box center [495, 223] width 109 height 15
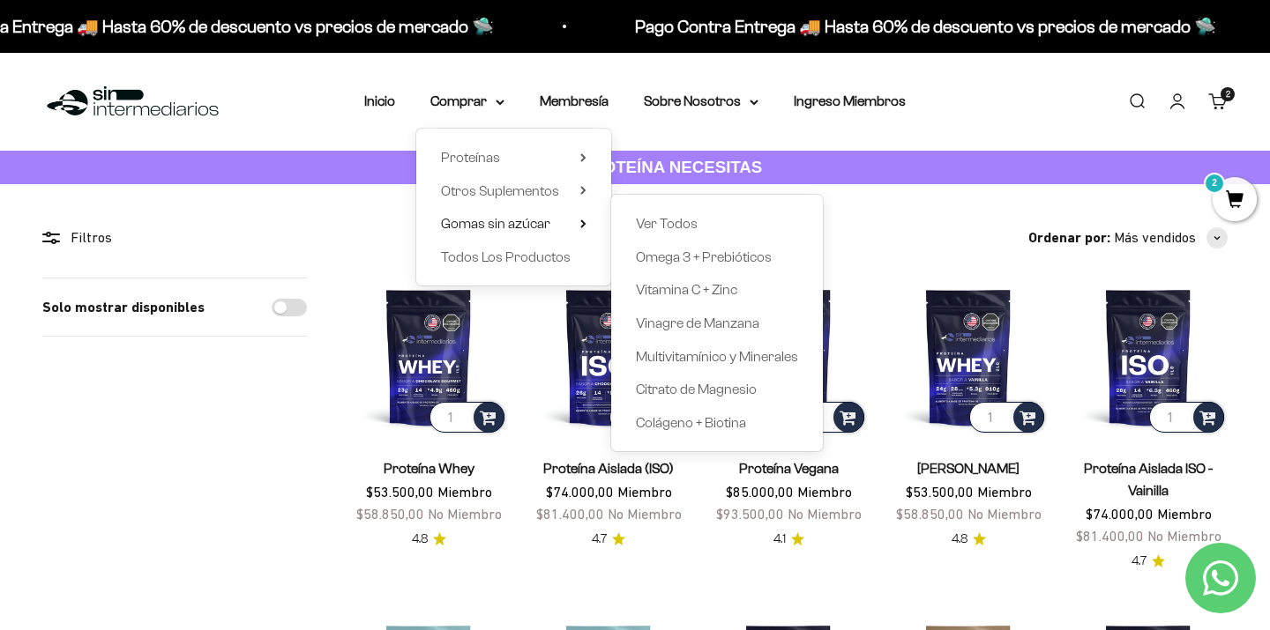
click at [1238, 187] on span "2" at bounding box center [1234, 199] width 44 height 44
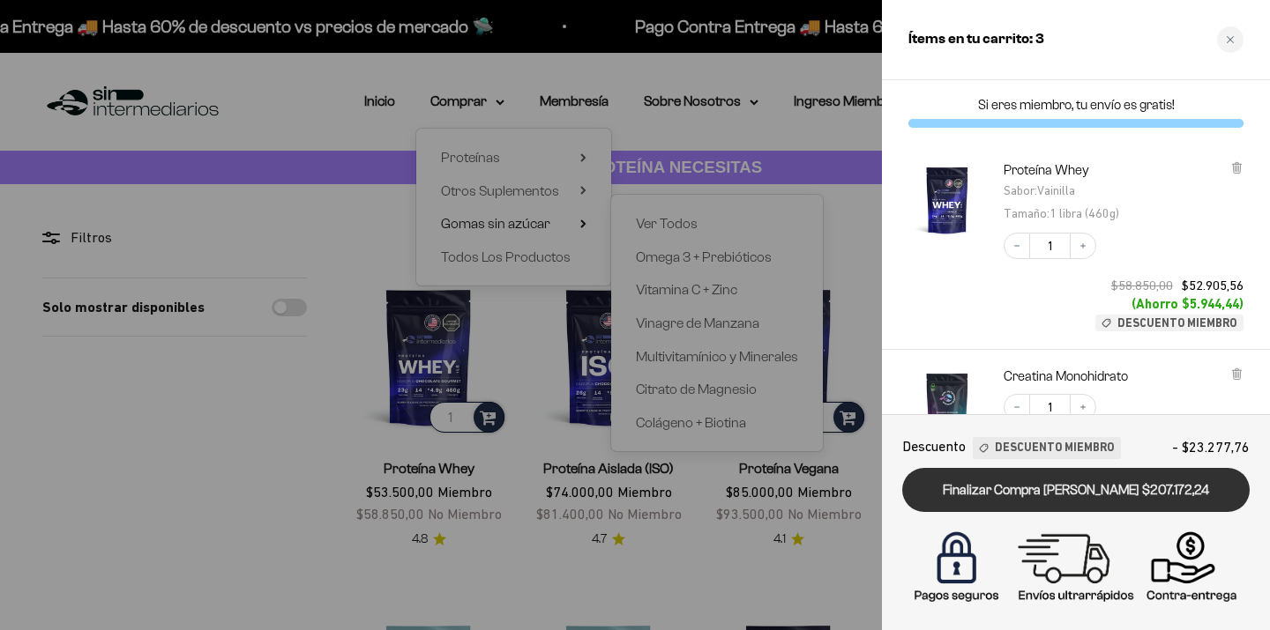
click at [1114, 490] on link "Finalizar Compra [PERSON_NAME] $207.172,24" at bounding box center [1075, 490] width 347 height 45
